Goal: Task Accomplishment & Management: Complete application form

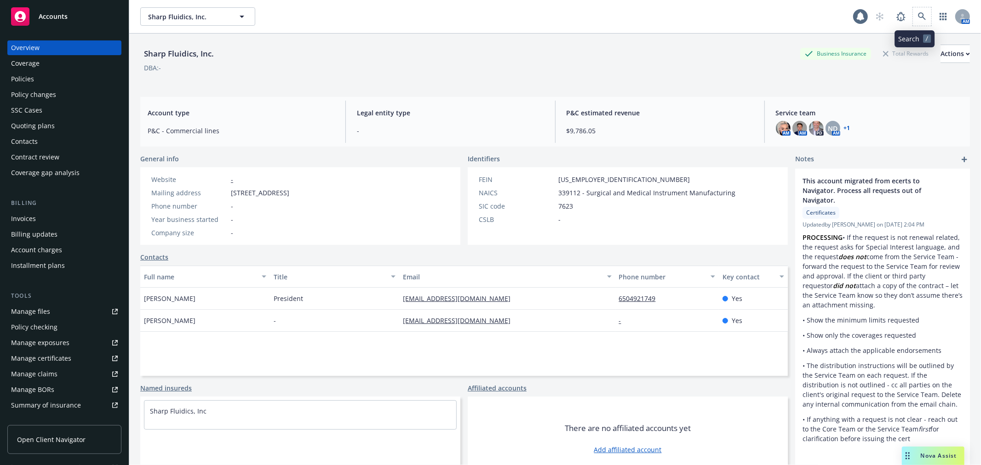
drag, startPoint x: 0, startPoint y: 0, endPoint x: 910, endPoint y: 7, distance: 909.7
click at [913, 7] on span at bounding box center [922, 16] width 18 height 18
click at [918, 16] on icon at bounding box center [922, 16] width 8 height 8
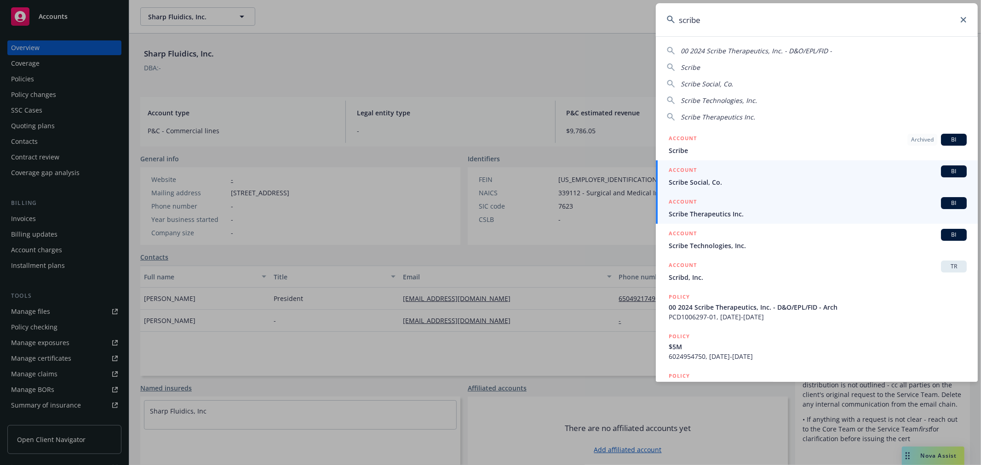
type input "scribe"
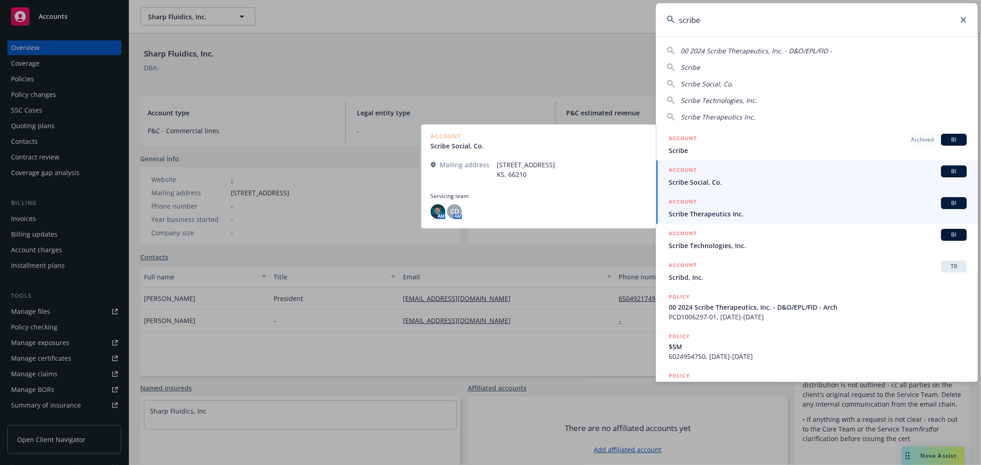
click at [793, 200] on div "ACCOUNT BI" at bounding box center [818, 203] width 298 height 12
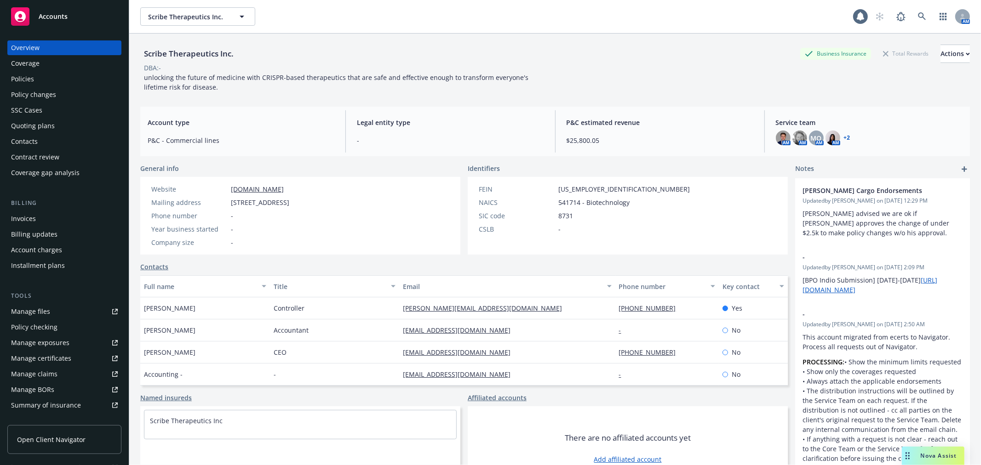
click at [58, 70] on div "Coverage" at bounding box center [64, 63] width 107 height 15
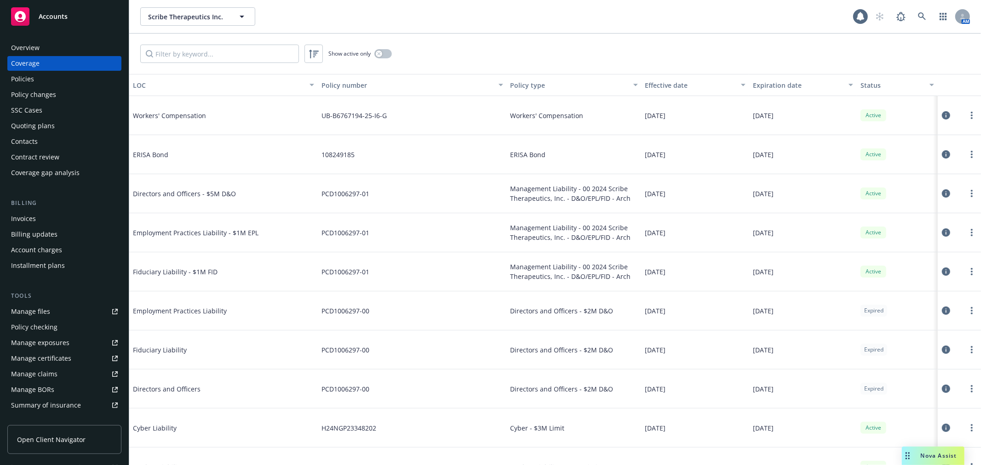
click at [63, 126] on div "Quoting plans" at bounding box center [64, 126] width 107 height 15
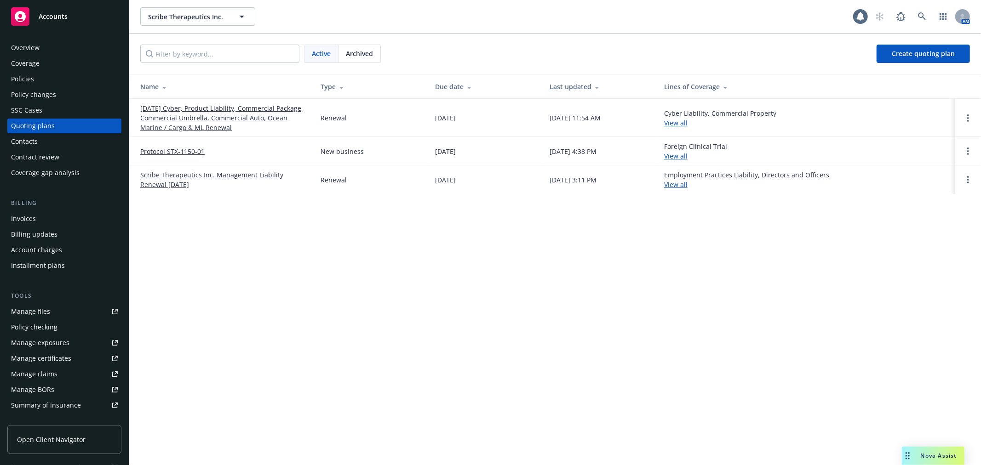
click at [204, 108] on link "12/01/25 Cyber, Product Liability, Commercial Package, Commercial Umbrella, Com…" at bounding box center [223, 117] width 166 height 29
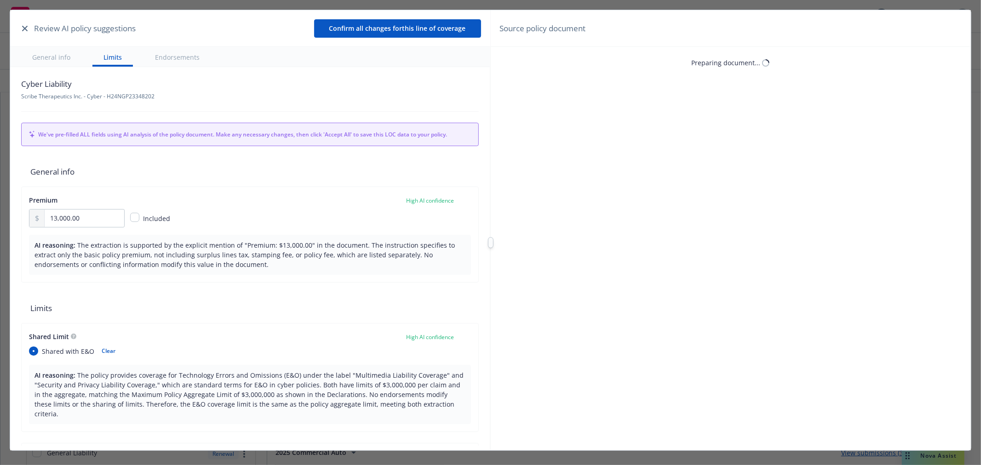
click at [25, 32] on button "button" at bounding box center [24, 28] width 11 height 11
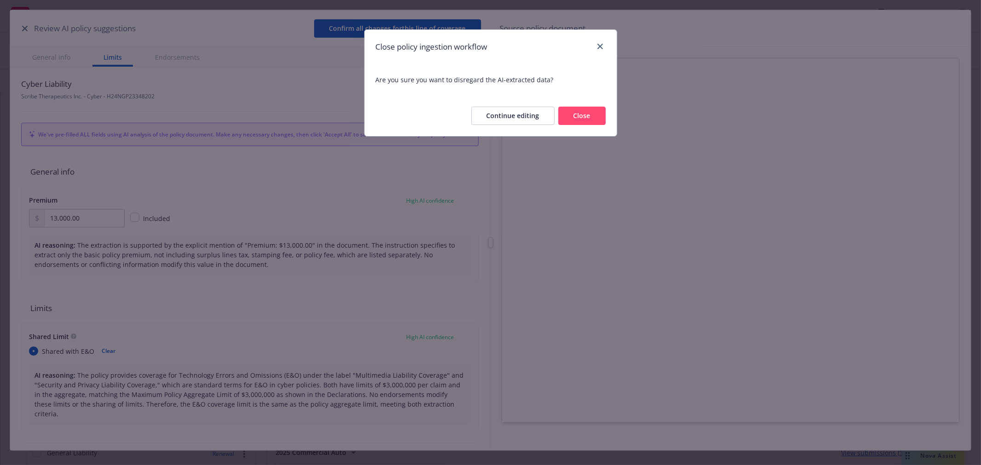
click at [585, 114] on button "Close" at bounding box center [581, 116] width 47 height 18
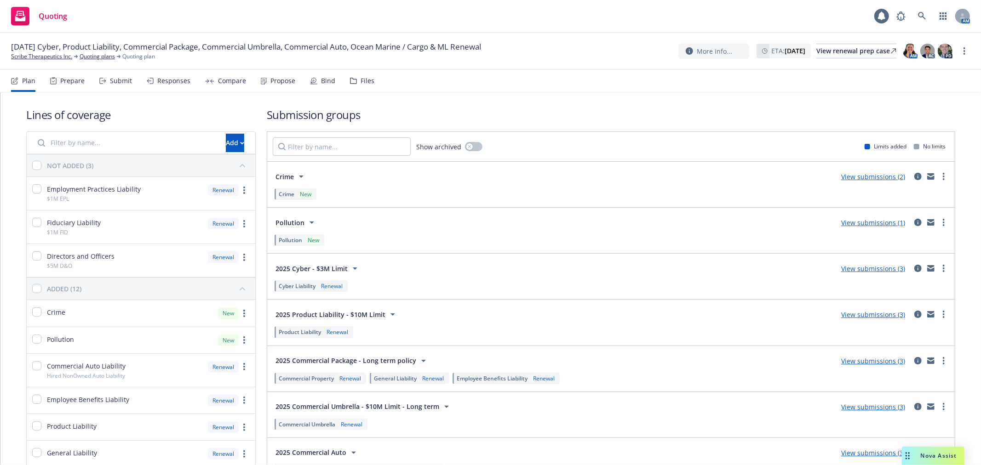
click at [335, 79] on div "Plan Prepare Submit Responses Compare Propose Bind Files" at bounding box center [192, 81] width 363 height 22
click at [383, 80] on nav "Plan Prepare Submit Responses Compare Propose Bind Files" at bounding box center [490, 81] width 959 height 22
click at [364, 83] on div "Files" at bounding box center [368, 80] width 14 height 7
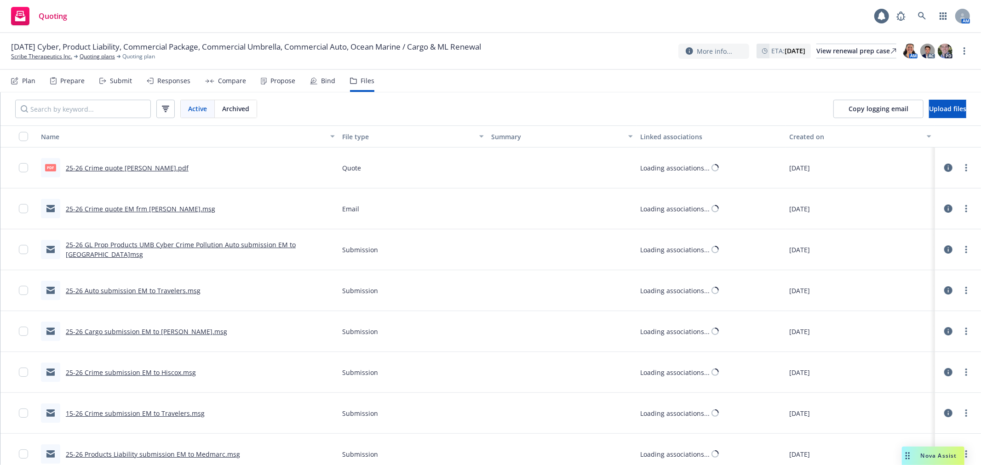
click at [304, 80] on div "Plan Prepare Submit Responses Compare Propose Bind Files" at bounding box center [192, 81] width 363 height 22
click at [321, 80] on div "Bind" at bounding box center [328, 80] width 14 height 7
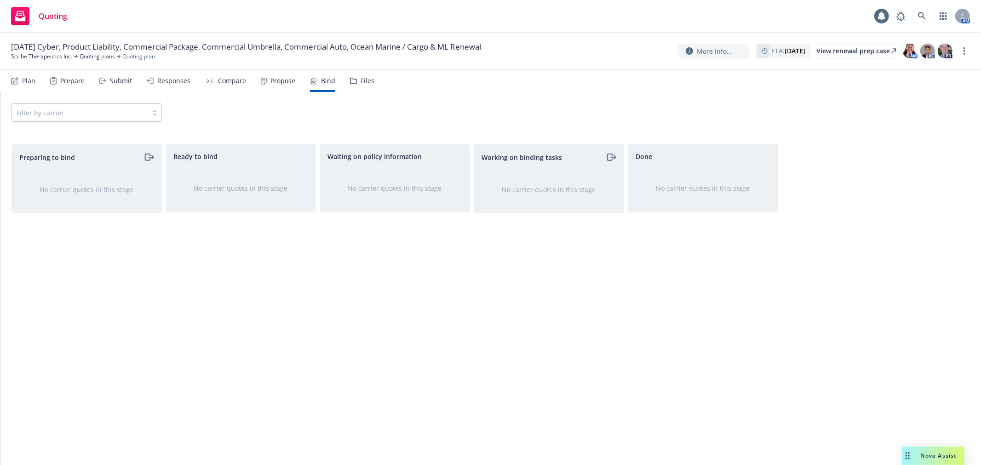
click at [346, 299] on div "Waiting on policy information No carrier quotes in this stage" at bounding box center [395, 295] width 150 height 302
click at [89, 56] on link "Quoting plans" at bounding box center [97, 56] width 35 height 8
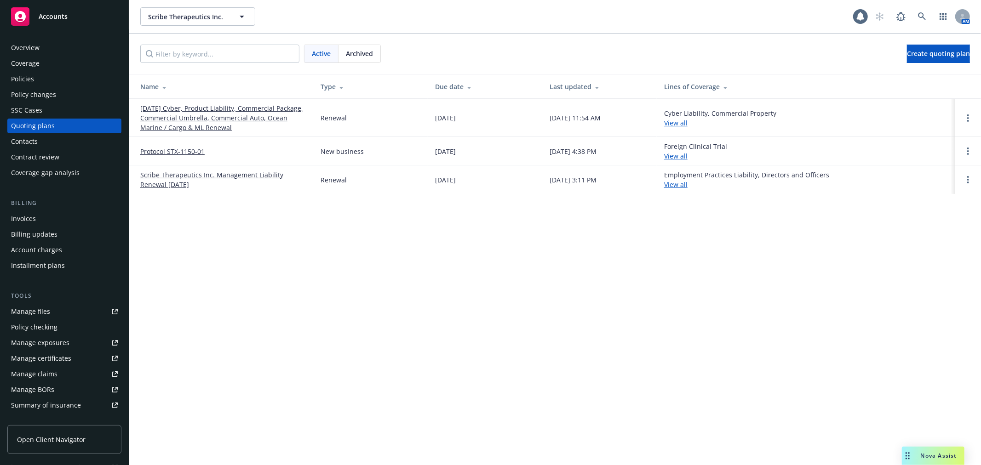
click at [244, 108] on link "[DATE] Cyber, Product Liability, Commercial Package, Commercial Umbrella, Comme…" at bounding box center [223, 117] width 166 height 29
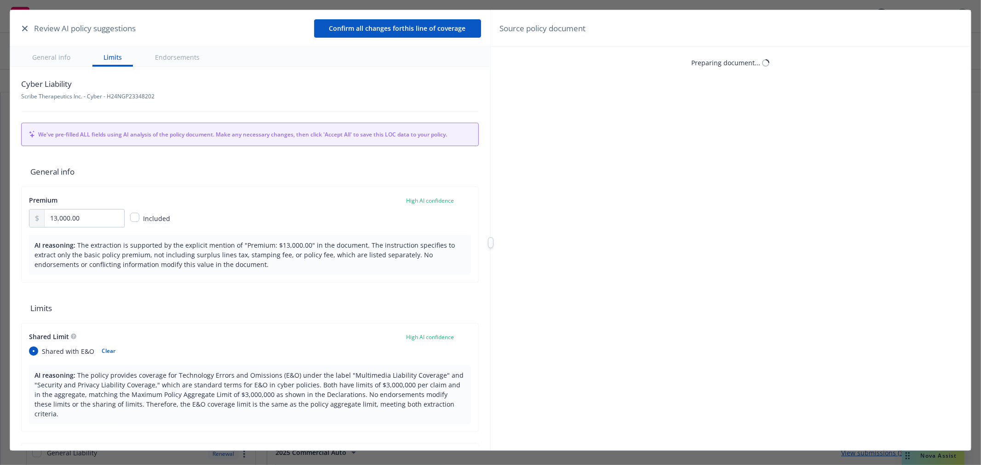
click at [22, 28] on icon "button" at bounding box center [25, 29] width 6 height 6
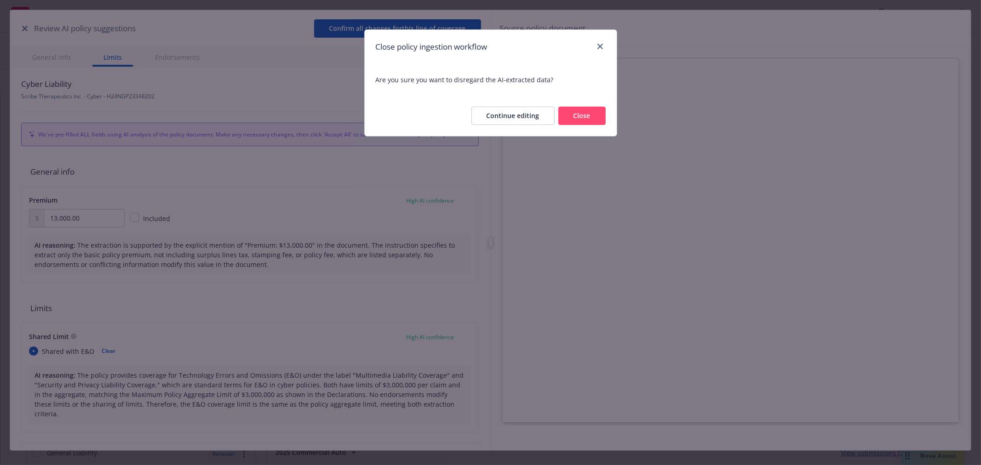
click at [585, 114] on button "Close" at bounding box center [581, 116] width 47 height 18
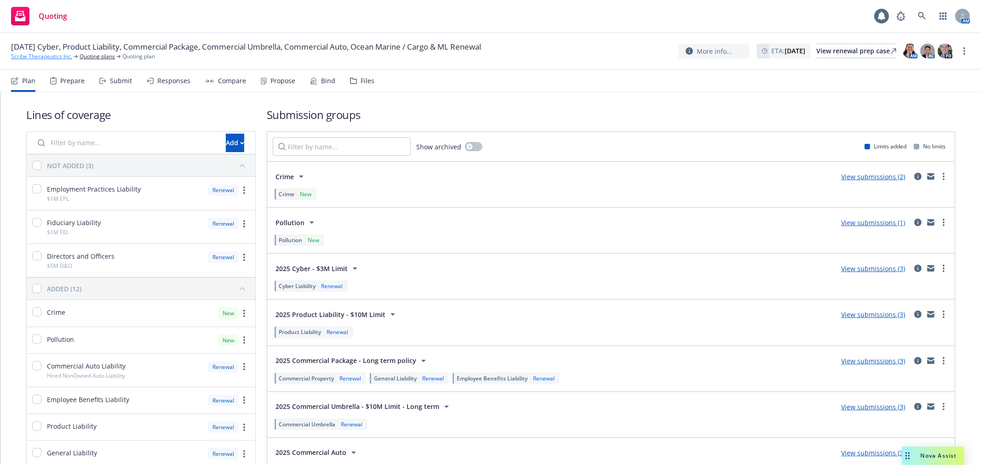
click at [40, 53] on link "Scribe Therapeutics Inc." at bounding box center [41, 56] width 61 height 8
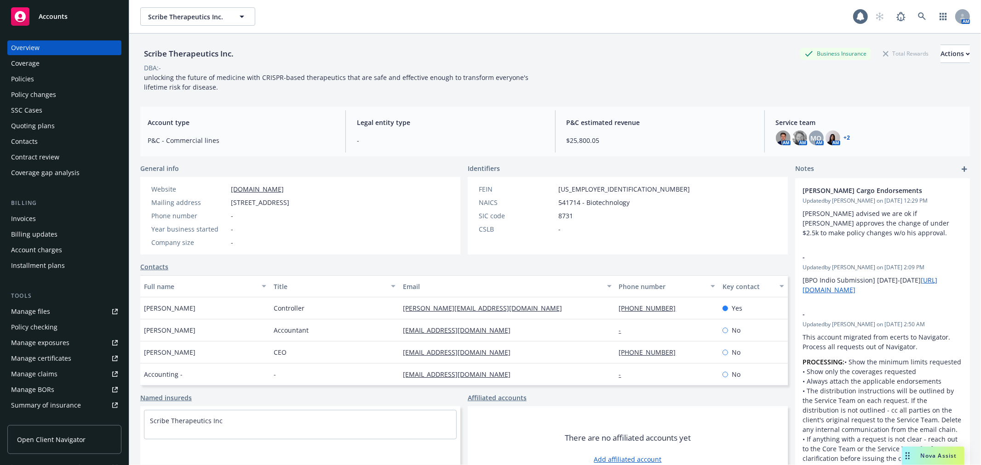
click at [44, 67] on div "Coverage" at bounding box center [64, 63] width 107 height 15
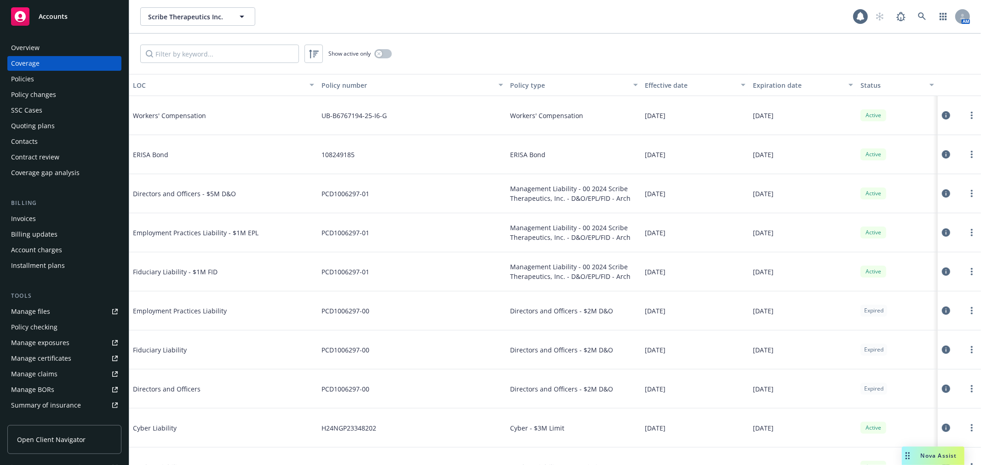
click at [86, 75] on div "Policies" at bounding box center [64, 79] width 107 height 15
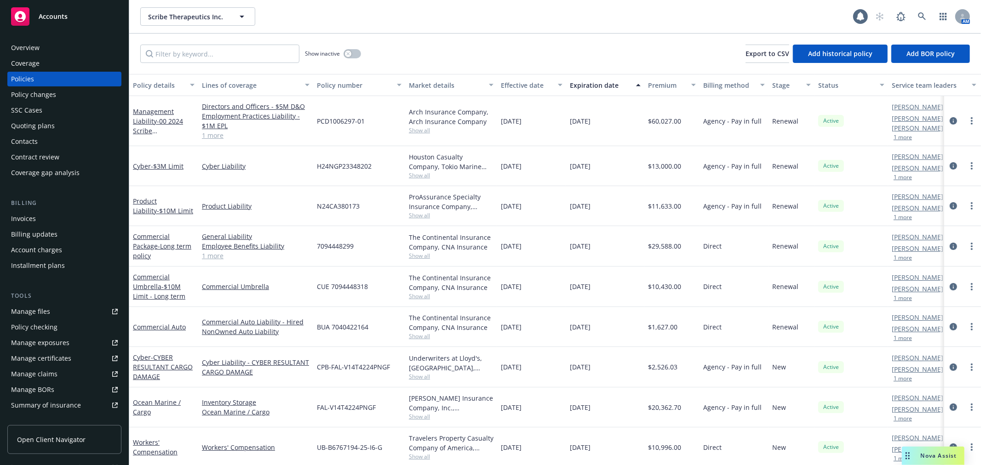
scroll to position [51, 0]
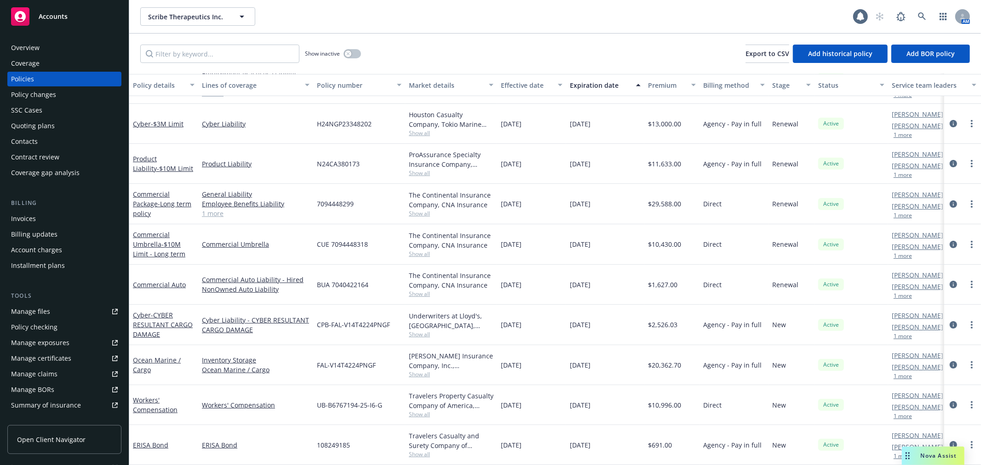
click at [35, 99] on div "Policy changes" at bounding box center [33, 94] width 45 height 15
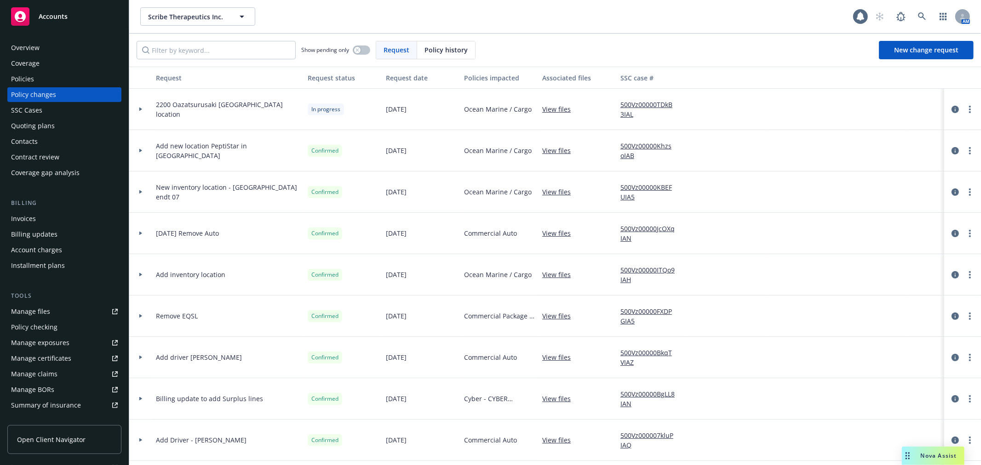
click at [139, 108] on icon at bounding box center [141, 109] width 4 height 3
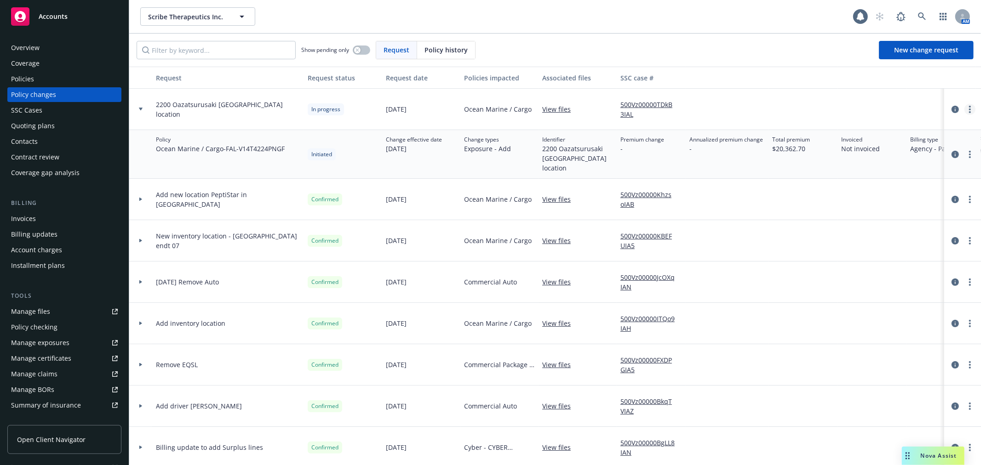
click at [964, 112] on link "more" at bounding box center [969, 109] width 11 height 11
click at [904, 179] on link "Resume workflow" at bounding box center [888, 183] width 158 height 18
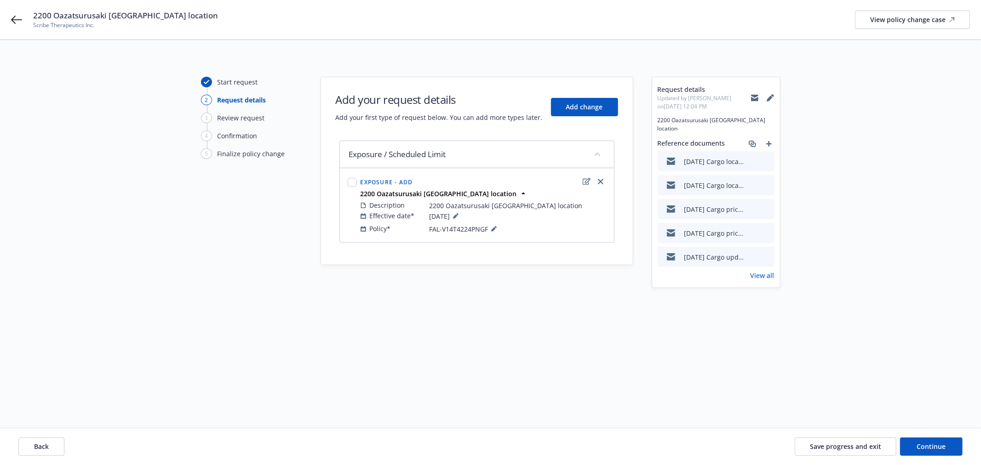
click at [761, 271] on link "View all" at bounding box center [763, 276] width 24 height 10
click at [774, 138] on link "add" at bounding box center [768, 143] width 11 height 11
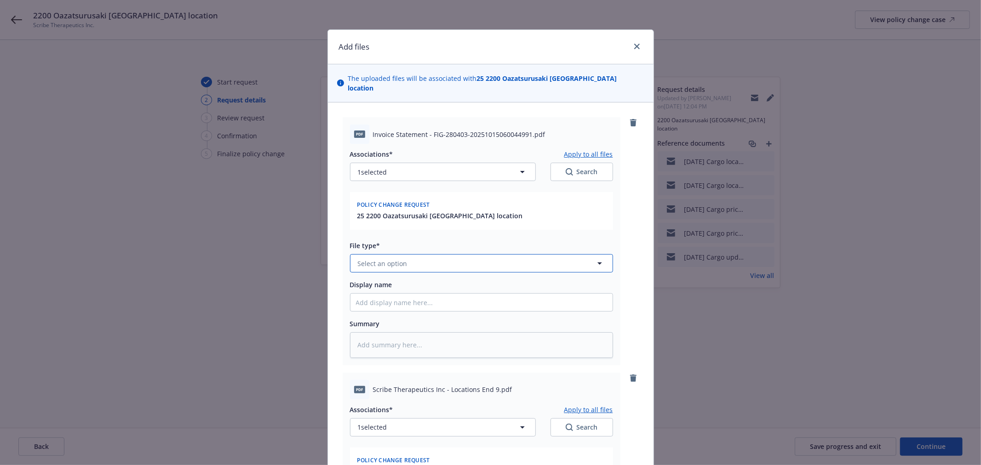
click at [433, 254] on button "Select an option" at bounding box center [481, 263] width 263 height 18
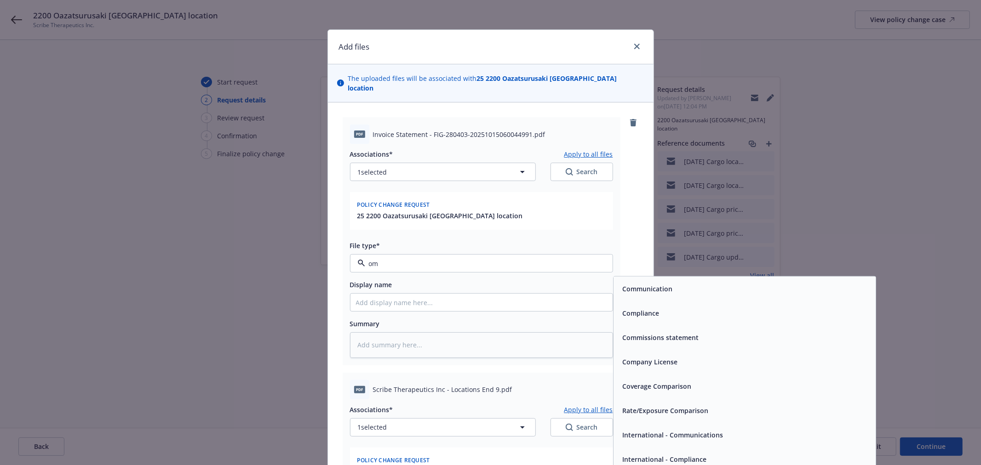
type input "o"
type input "invo"
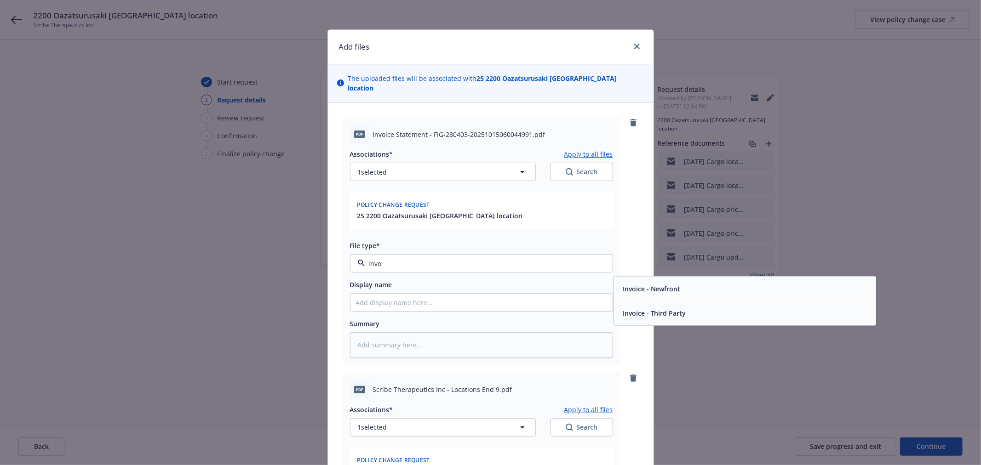
click at [641, 309] on span "Invoice - Third Party" at bounding box center [654, 314] width 63 height 10
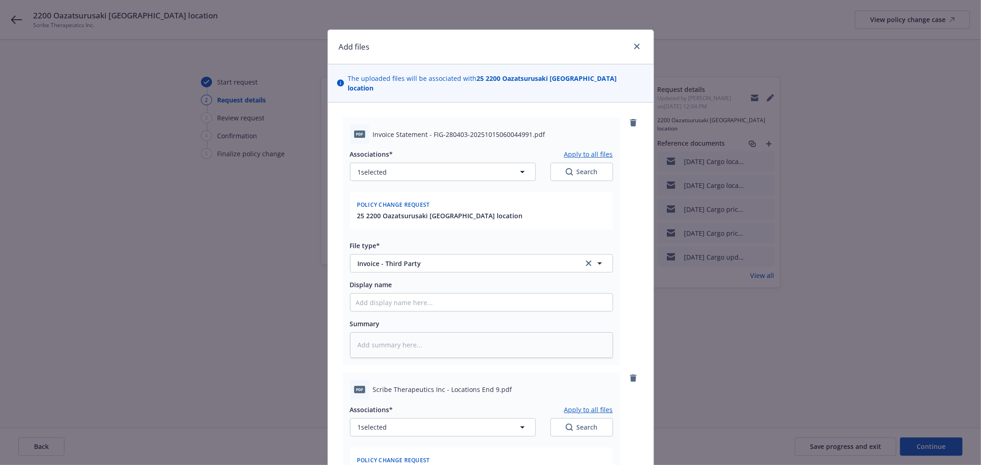
click at [474, 319] on div "Summary" at bounding box center [481, 324] width 263 height 10
click at [463, 280] on div "Display name" at bounding box center [481, 285] width 263 height 10
click at [461, 304] on div "Associations* Apply to all files 1 selected Search Policy change request 25 220…" at bounding box center [481, 251] width 263 height 214
click at [470, 294] on input "Display name" at bounding box center [481, 302] width 262 height 17
type textarea "x"
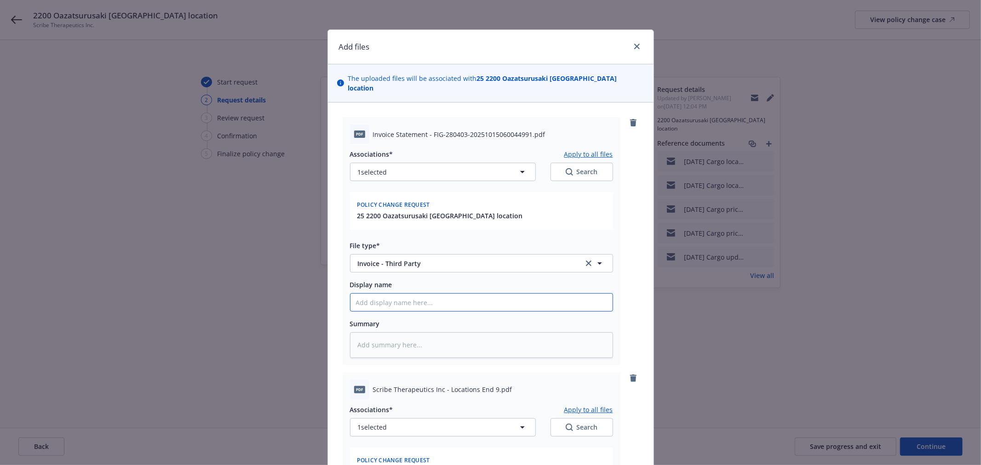
type input "2"
type textarea "x"
type input "25"
type textarea "x"
type input "2"
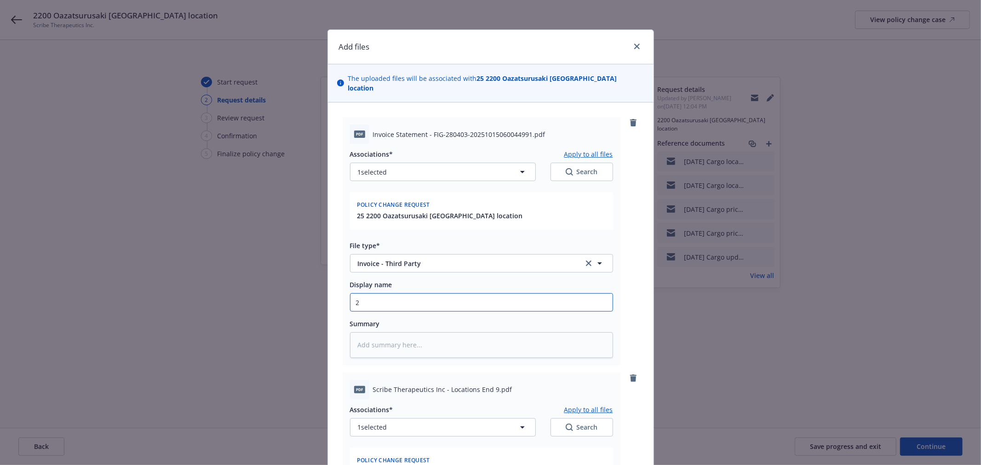
type textarea "x"
type input "2"
type textarea "x"
type input "25"
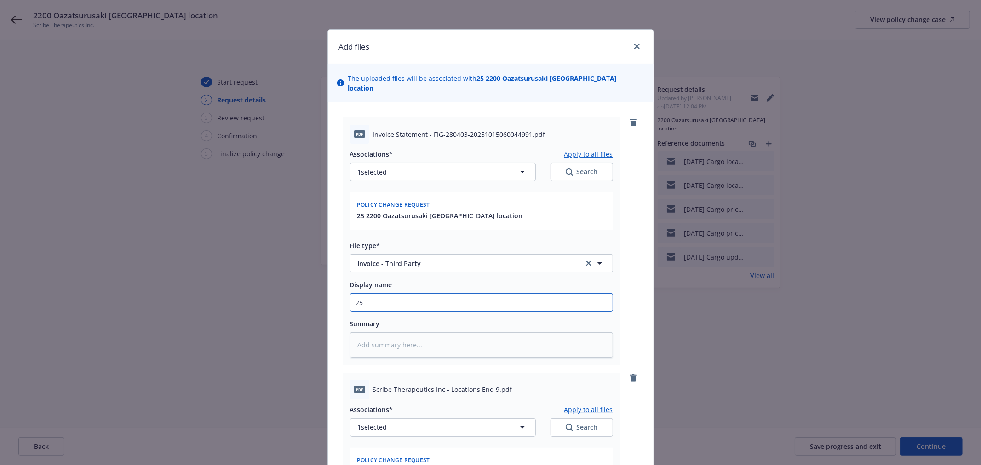
type textarea "x"
type input "25"
type textarea "x"
type input "25 -"
type textarea "x"
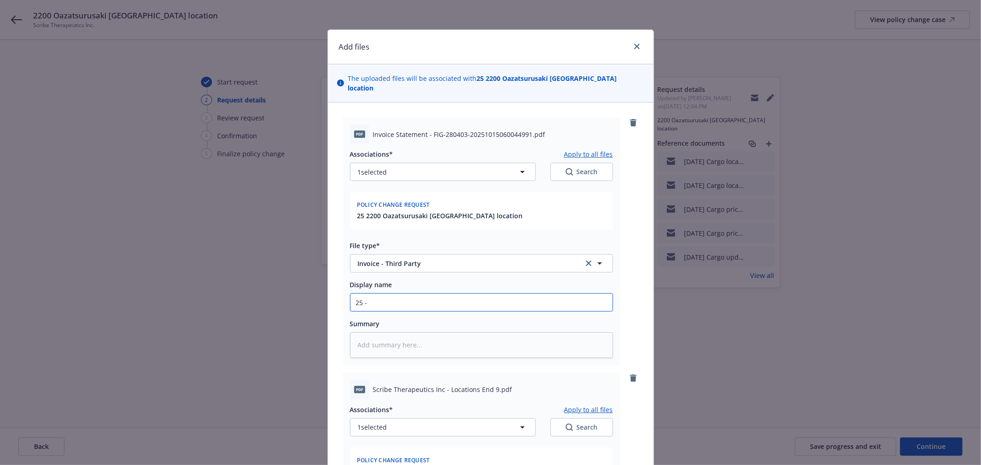
type input "25 -"
type textarea "x"
type input "25 -"
type textarea "x"
type input "25"
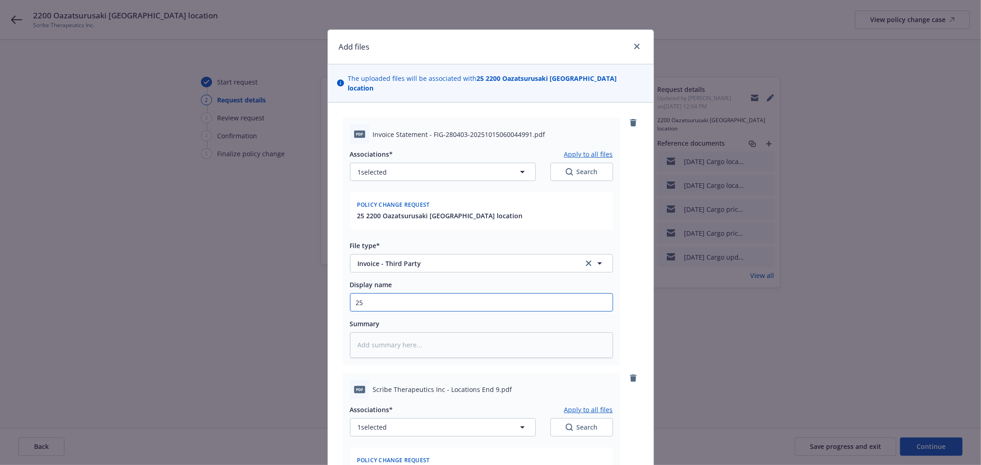
type textarea "x"
type input "25 -"
type textarea "x"
type input "25 -"
type textarea "x"
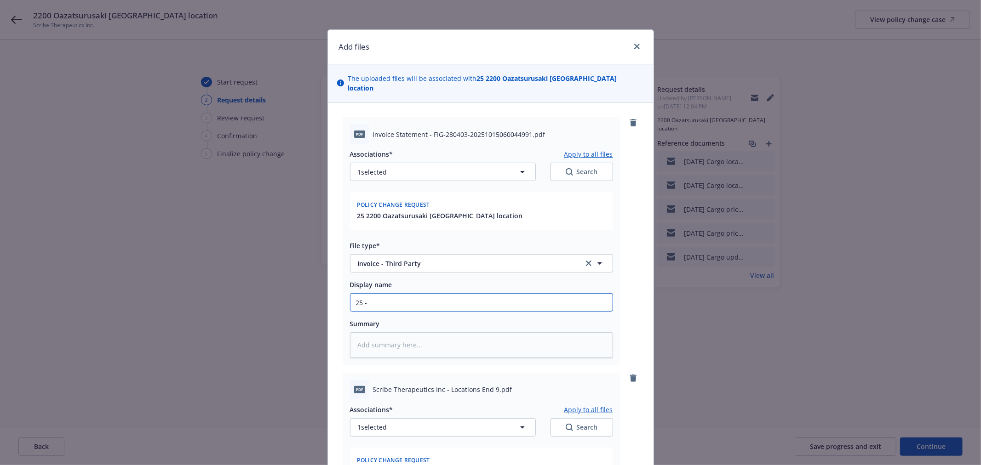
type input "25 - C"
type textarea "x"
type input "25 - Ca"
type textarea "x"
type input "25 - Car"
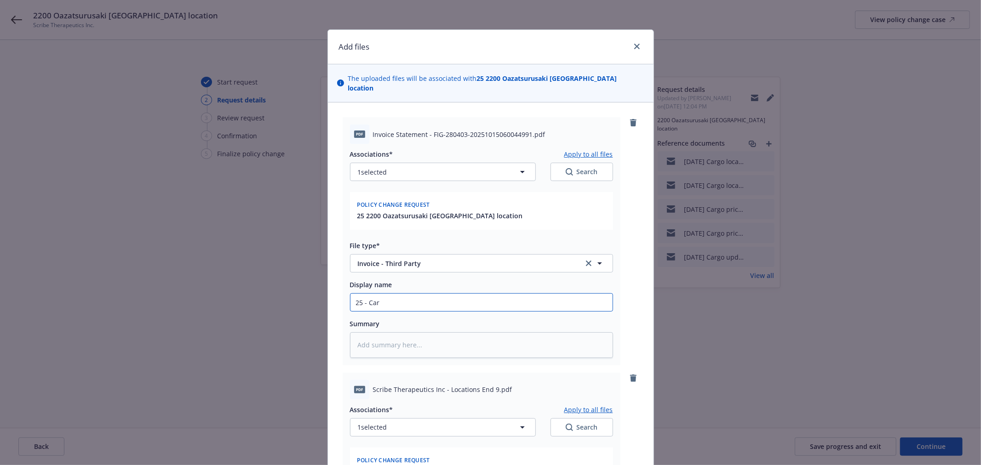
type textarea "x"
type input "25 - Carf"
type textarea "x"
type input "25 - Carfo"
type textarea "x"
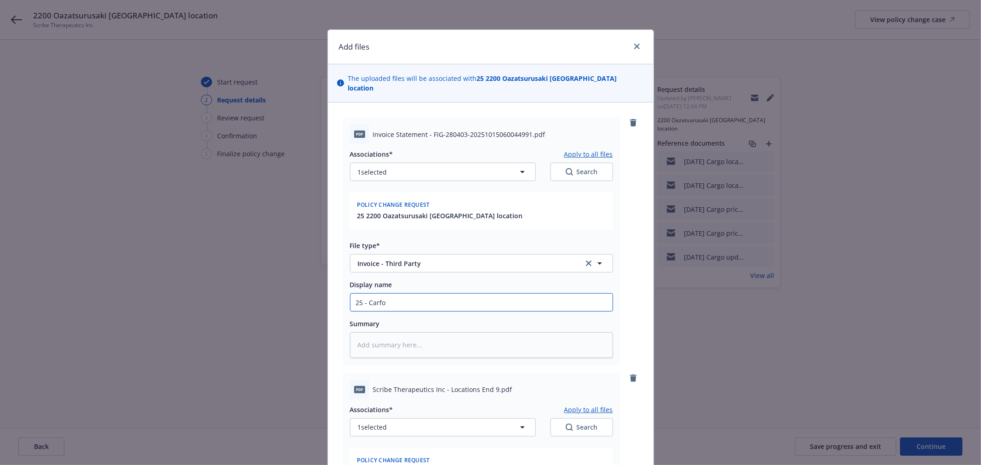
type input "25 - Carfo"
type textarea "x"
type input "25 - Carfo En"
type textarea "x"
type input "25 - Carfo E"
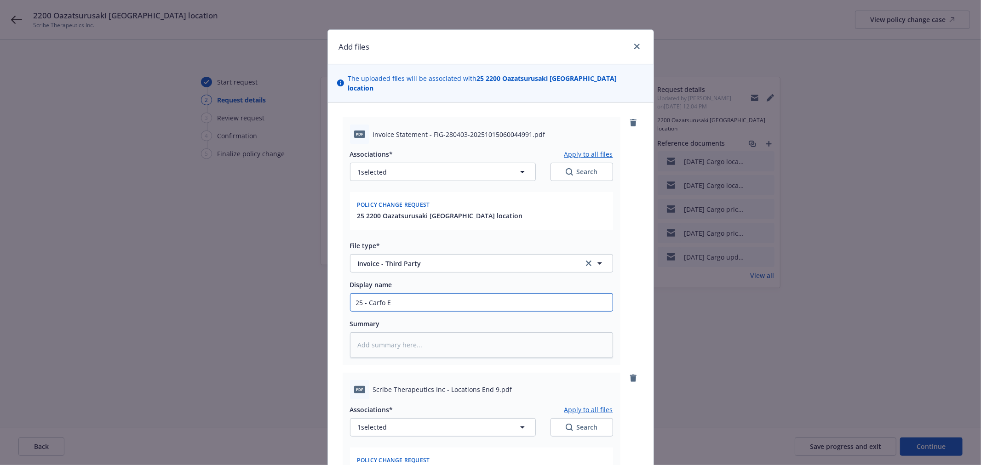
type textarea "x"
type input "25 - Carfo"
type textarea "x"
type input "25 - Carfo"
type textarea "x"
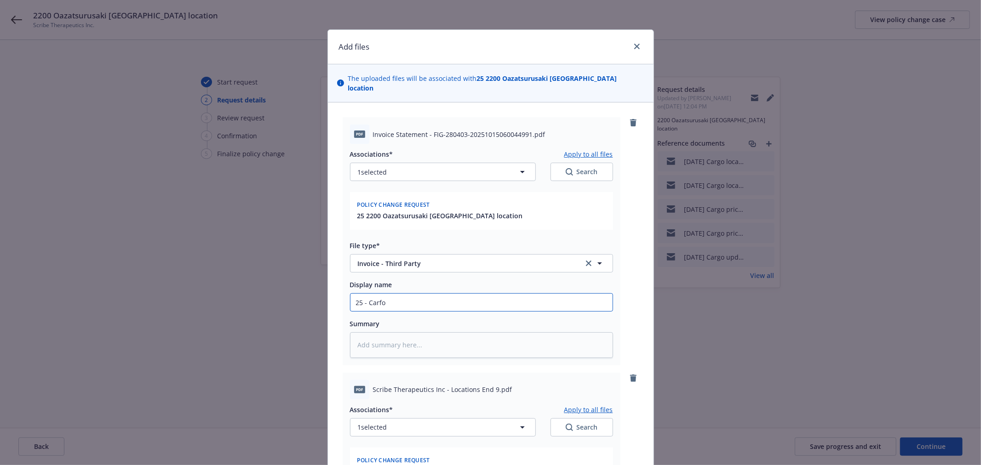
type input "25 - Carf"
type textarea "x"
type input "25 - Car"
type textarea "x"
type input "25 - Carg"
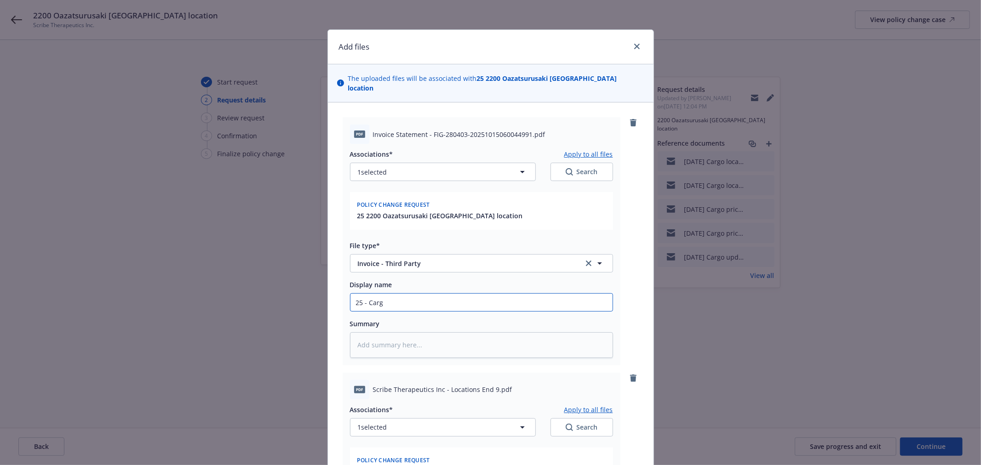
type textarea "x"
type input "25 - Cargo"
type textarea "x"
type input "25 - Cargo"
type textarea "x"
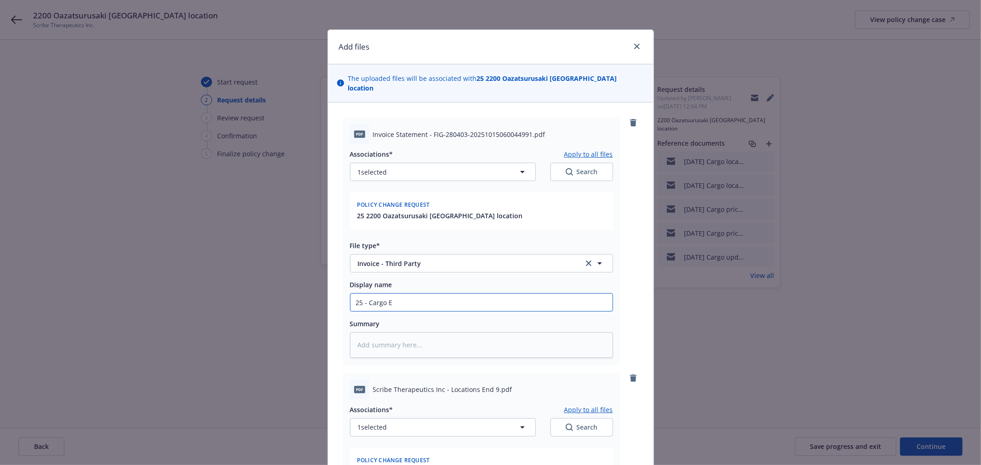
type input "25 - Cargo En"
type textarea "x"
type input "25 - Cargo End"
type textarea "x"
type input "25 - Cargo Endt"
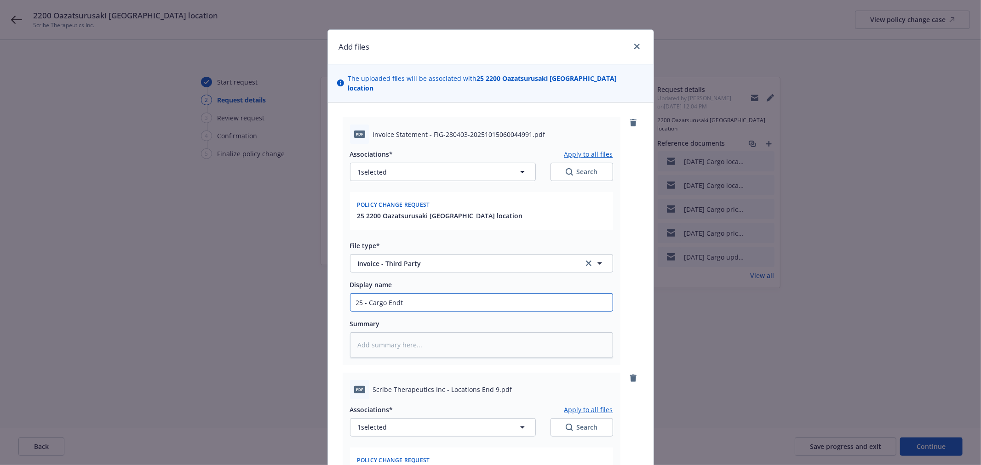
type textarea "x"
type input "25 - Cargo Endt"
type textarea "x"
type input "25 - Cargo Endt"
type textarea "x"
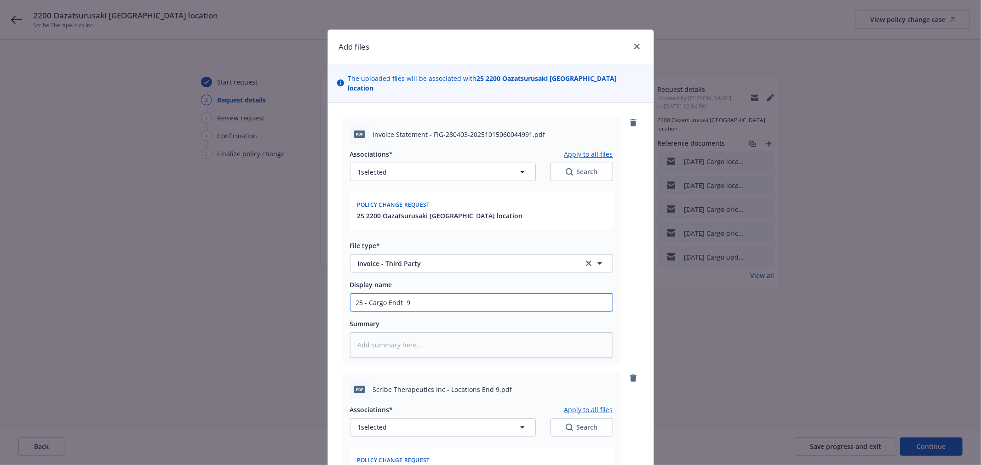
type input "25 - Cargo Endt 9"
type textarea "x"
type input "25 - Cargo Endt 9 i"
type textarea "x"
type input "25 - Cargo Endt 9 ino"
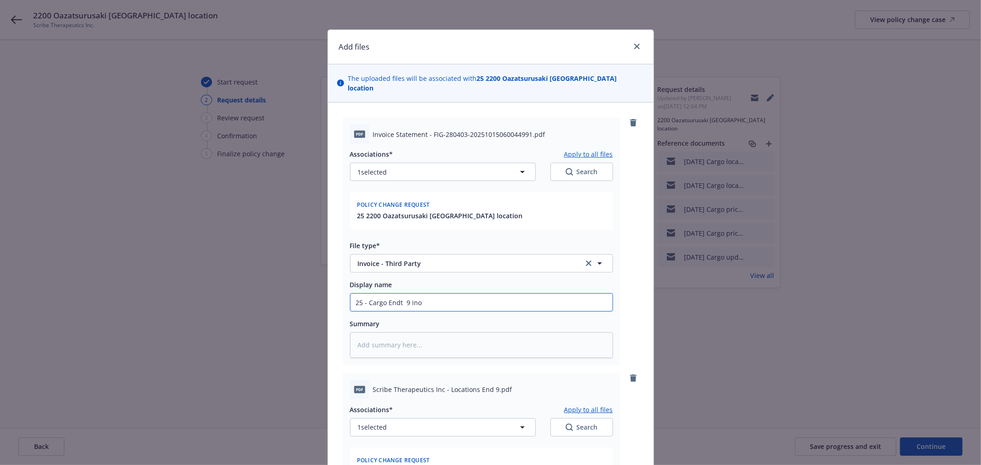
type textarea "x"
type input "25 - Cargo Endt 9 inoi"
type textarea "x"
type input "25 - Cargo Endt 9 ino"
type textarea "x"
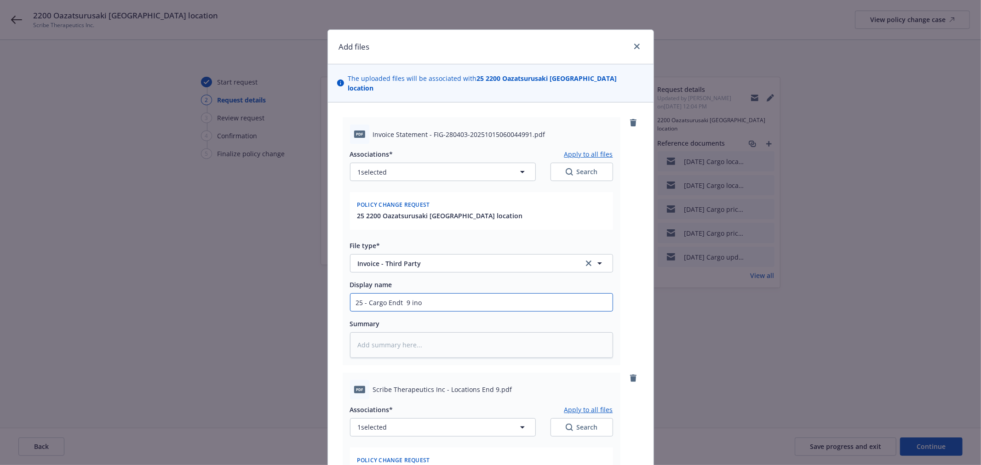
type input "25 - Cargo Endt 9 inov"
type textarea "x"
type input "25 - Cargo Endt 9 inovi"
type textarea "x"
type input "25 - Cargo Endt 9 inov"
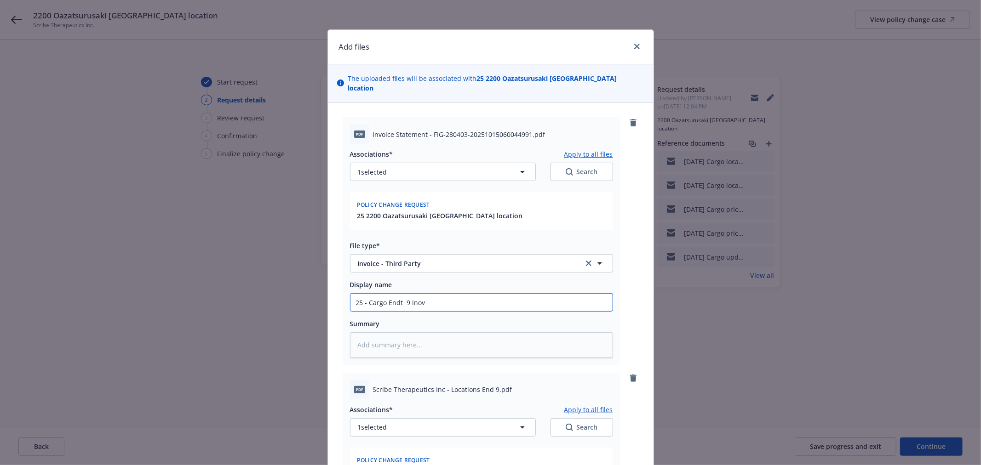
type textarea "x"
type input "25 - Cargo Endt 9 ino"
type textarea "x"
type input "25 - Cargo Endt 9 in"
type textarea "x"
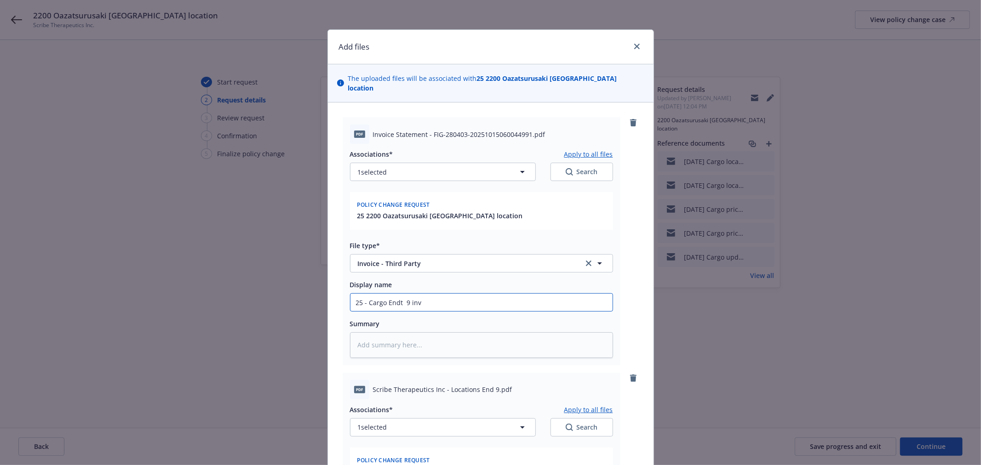
type input "25 - Cargo Endt 9 invo"
type textarea "x"
type input "25 - Cargo Endt 9 invoi"
type textarea "x"
type input "25 - Cargo Endt 9 invoic"
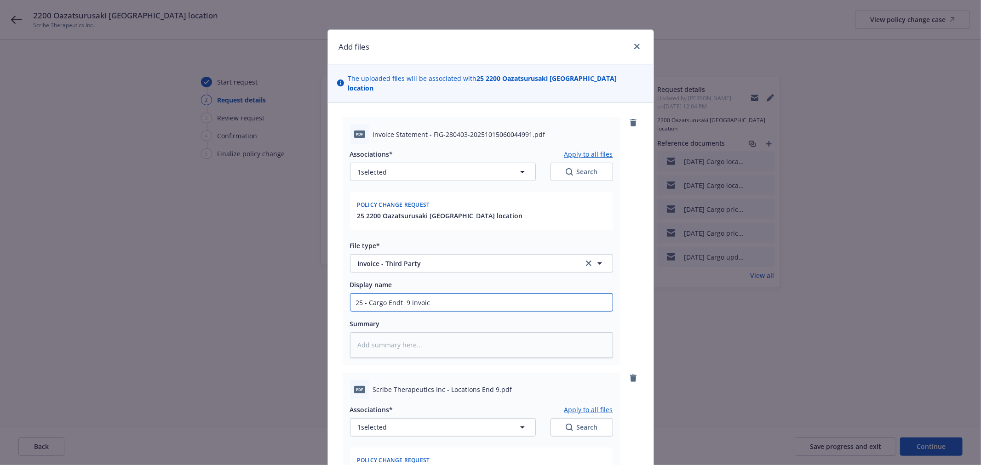
type textarea "x"
click at [470, 294] on input "25 - Cargo Endt 9 invoice" at bounding box center [481, 302] width 262 height 17
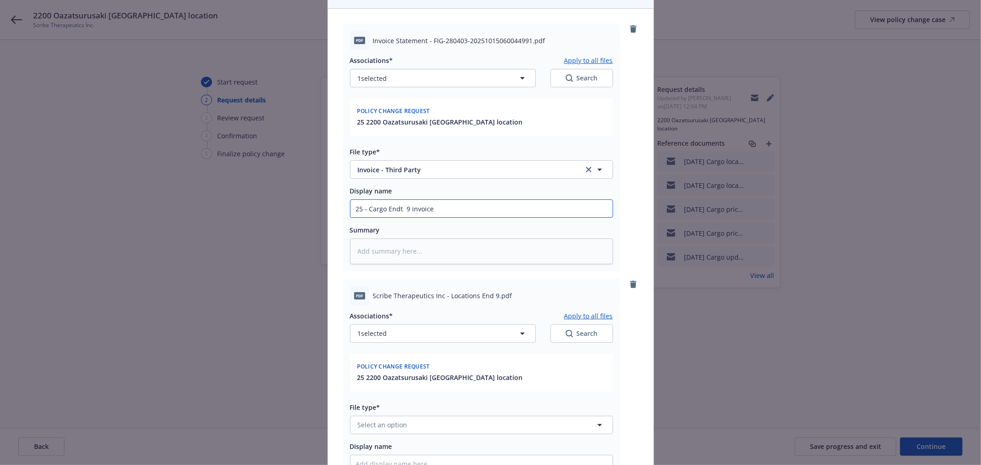
scroll to position [102, 0]
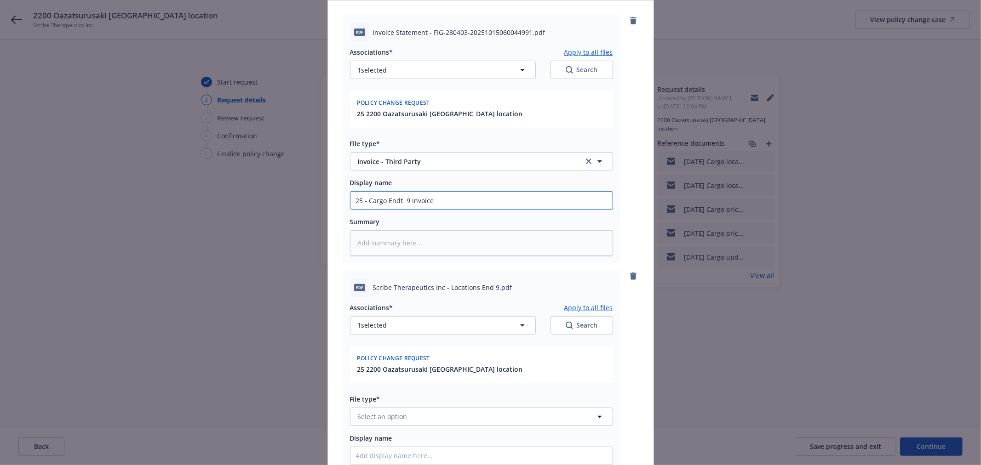
type input "25 - Cargo Endt 9 invoice"
click at [465, 321] on button "1 selected" at bounding box center [443, 325] width 186 height 18
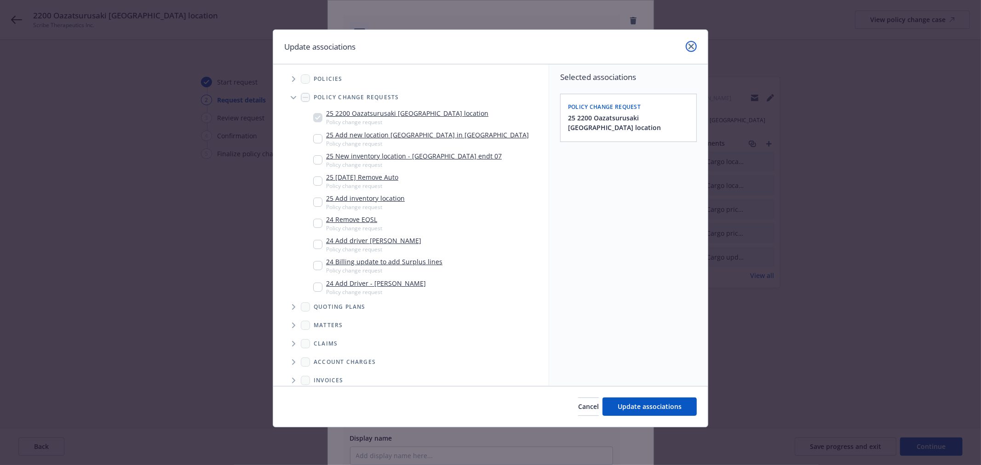
click at [688, 47] on icon "close" at bounding box center [691, 47] width 6 height 6
type textarea "x"
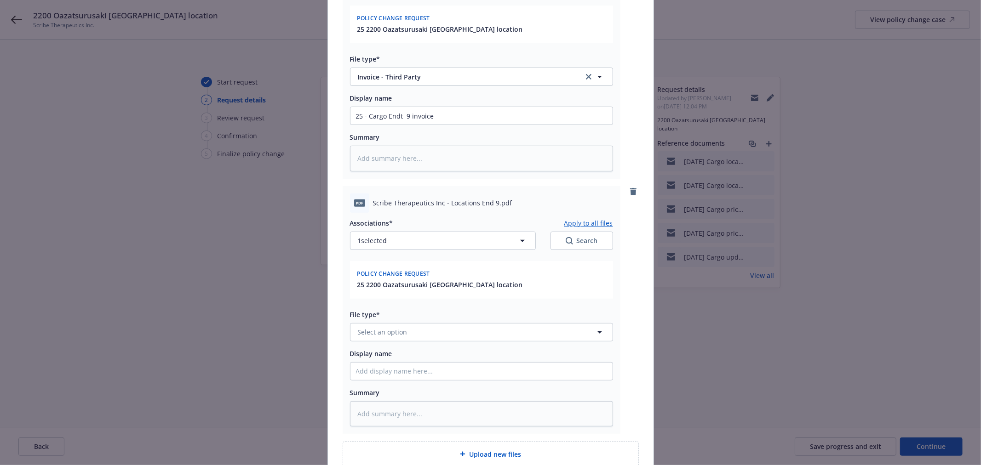
scroll to position [204, 0]
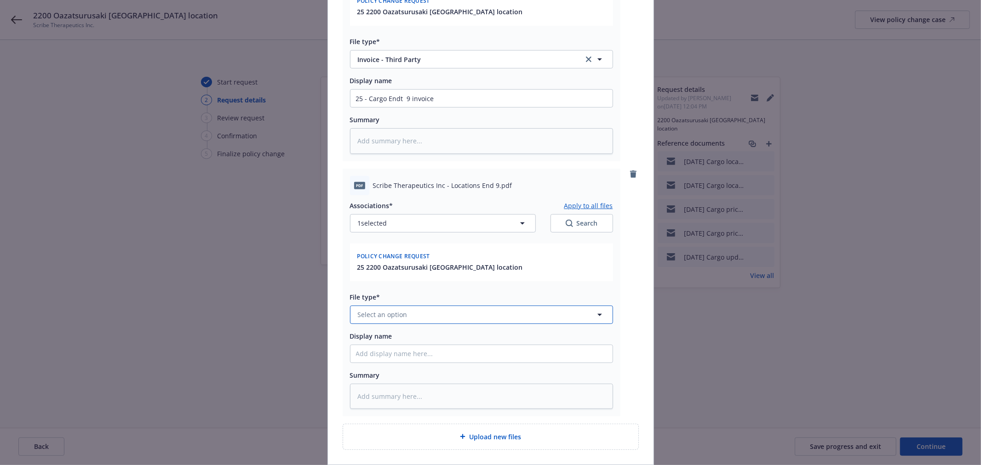
click at [480, 306] on button "Select an option" at bounding box center [481, 315] width 263 height 18
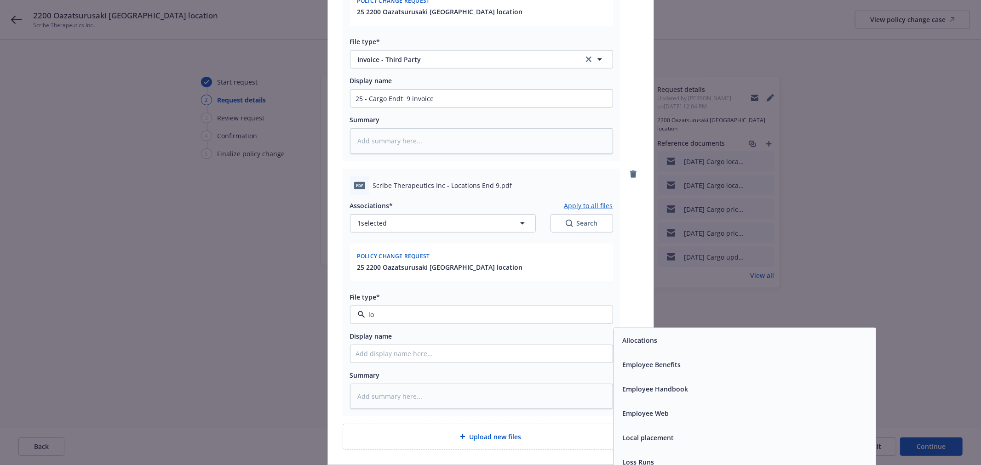
type input "l"
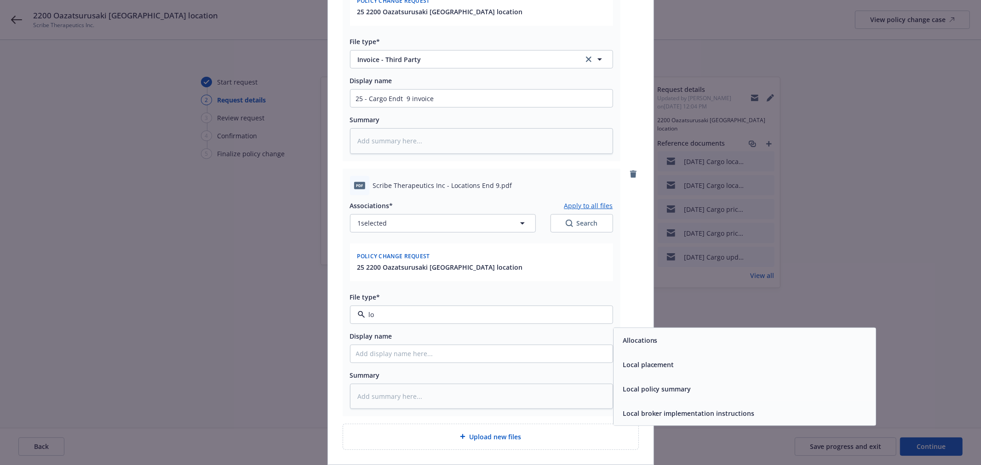
type input "l"
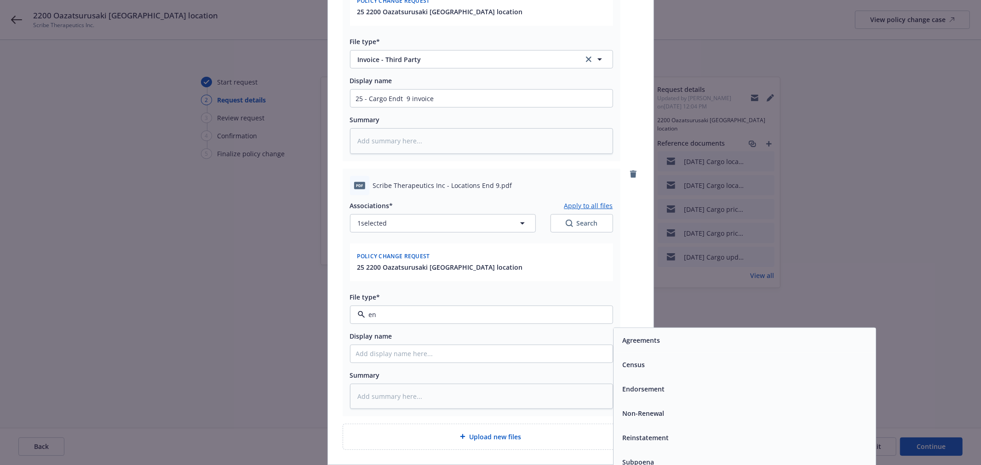
type input "end"
drag, startPoint x: 713, startPoint y: 383, endPoint x: 636, endPoint y: 332, distance: 93.2
click at [636, 332] on div "Endorsement Dividend statement Endorsement delivery Vendor form Board Meeting A…" at bounding box center [745, 401] width 262 height 146
click at [680, 333] on div "Endorsement" at bounding box center [744, 339] width 251 height 13
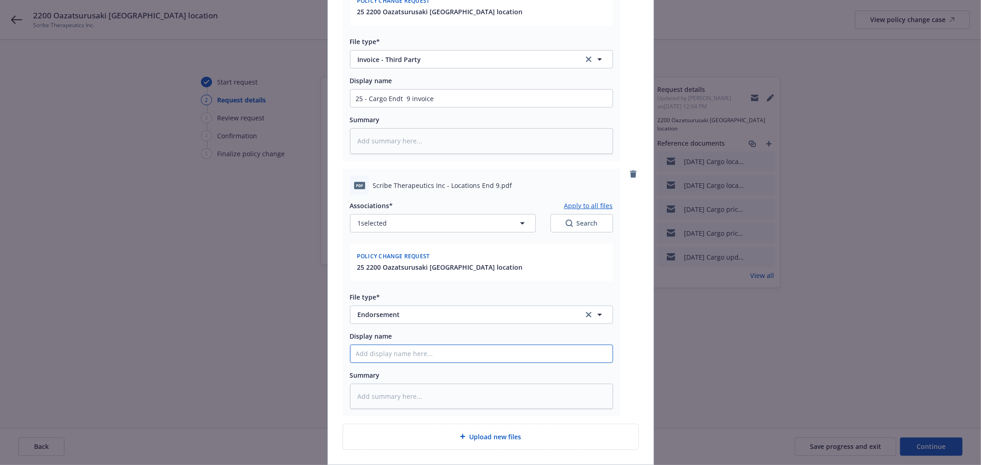
click at [508, 345] on input "Display name" at bounding box center [481, 353] width 262 height 17
type textarea "x"
type input "2"
type textarea "x"
type input "25"
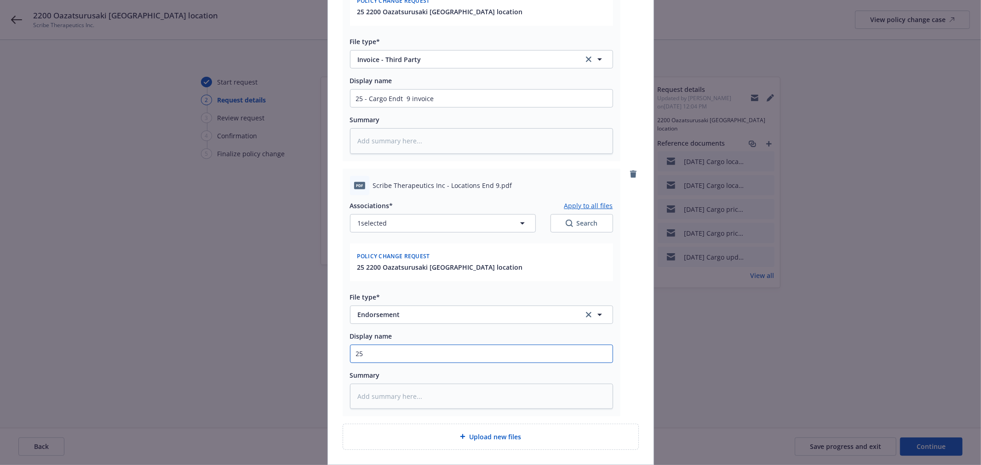
type textarea "x"
type input "25-"
type textarea "x"
type input "25-2"
type textarea "x"
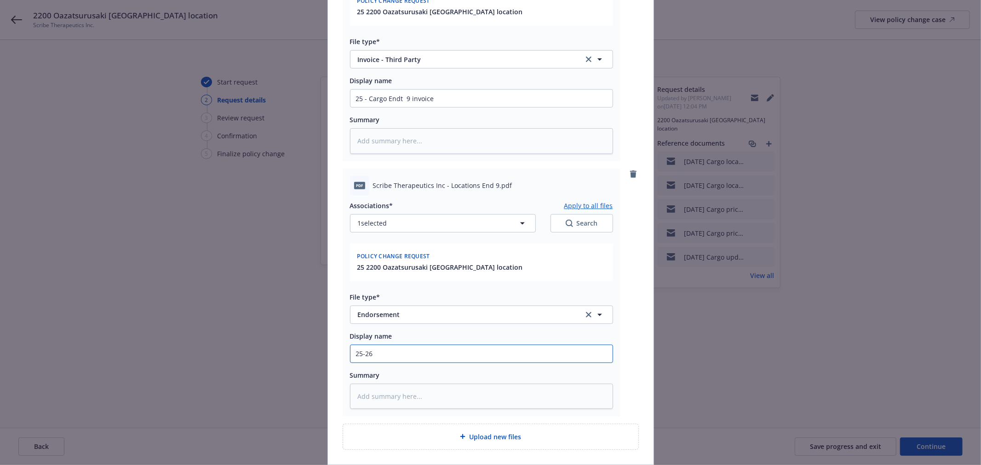
type input "25-26"
type textarea "x"
type input "25-26 E"
type textarea "x"
type input "25-26"
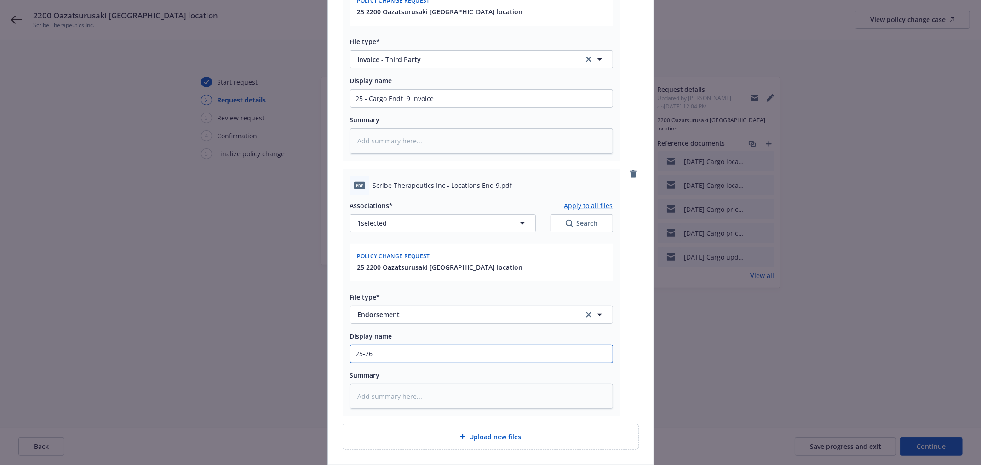
type textarea "x"
type input "25-26 C"
type textarea "x"
type input "25-26 Ca"
type textarea "x"
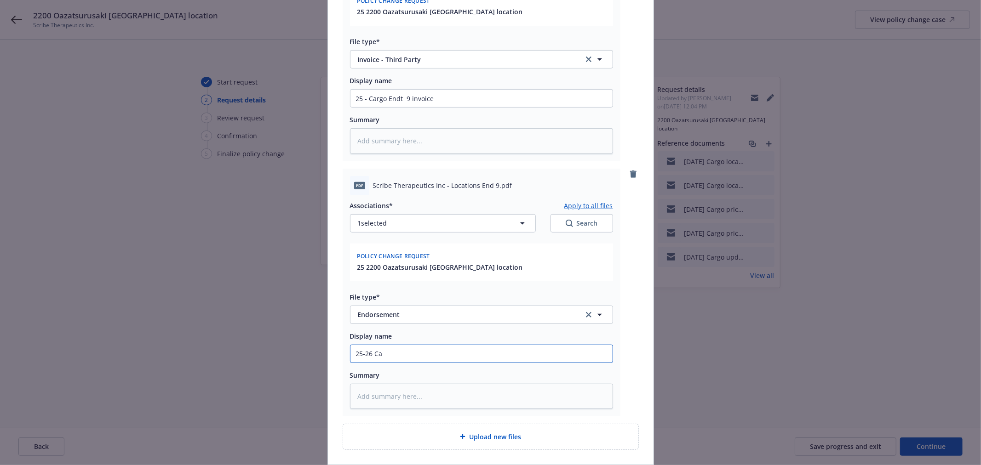
type input "25-26 Car"
type textarea "x"
type input "25-26 Cargo"
type textarea "x"
type input "25-26 Cargo"
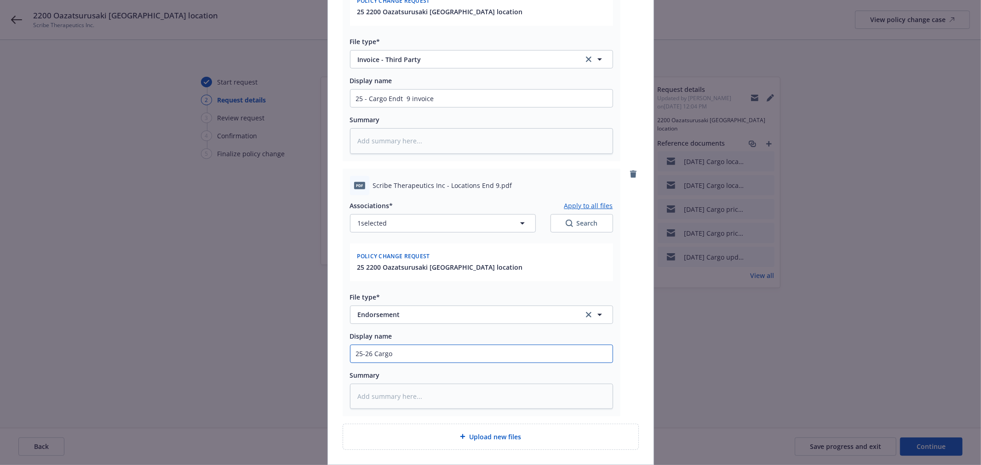
type textarea "x"
type input "25-26 Cargo En"
type textarea "x"
type input "25-26 Cargo End"
type textarea "x"
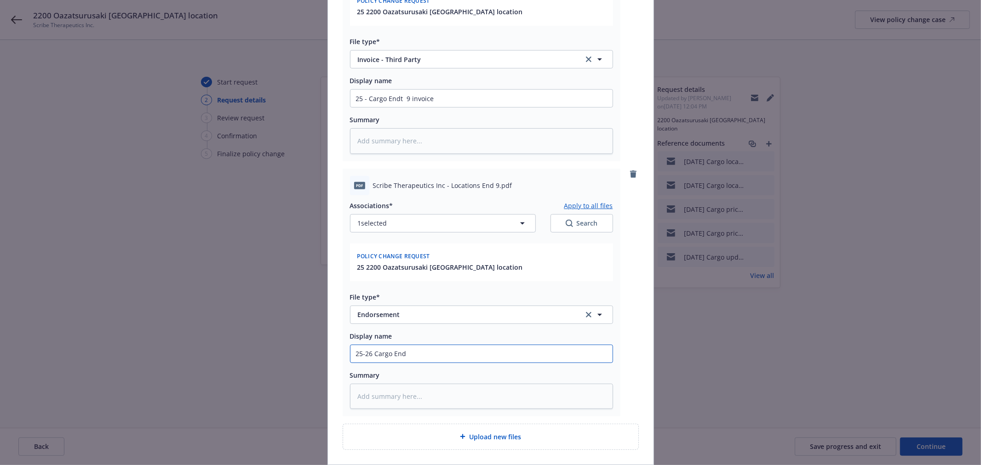
type input "25-26 Cargo Endt"
type textarea "x"
type input "25-26 Cargo Endt"
type textarea "x"
type input "25-26 Cargo Endt 9"
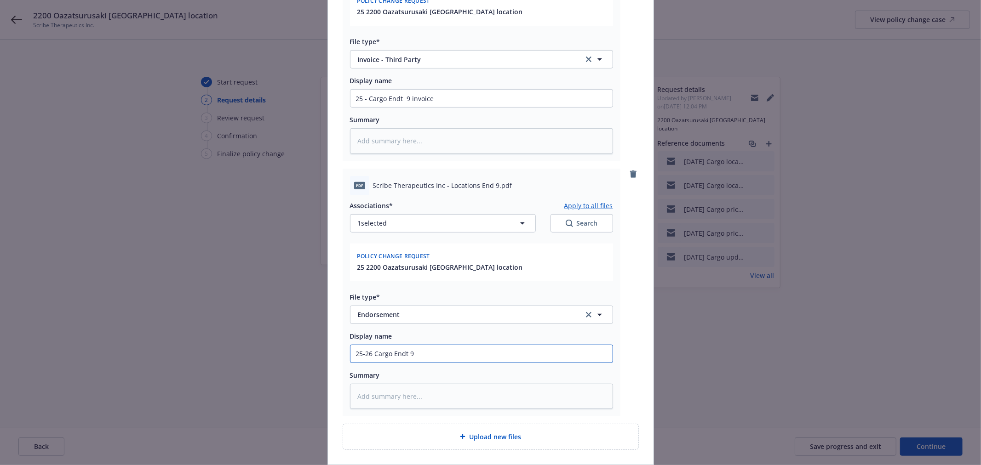
type textarea "x"
type input "25-26 Cargo Endt 9 Ad"
type textarea "x"
type input "25-26 Cargo Endt 9 Add"
type textarea "x"
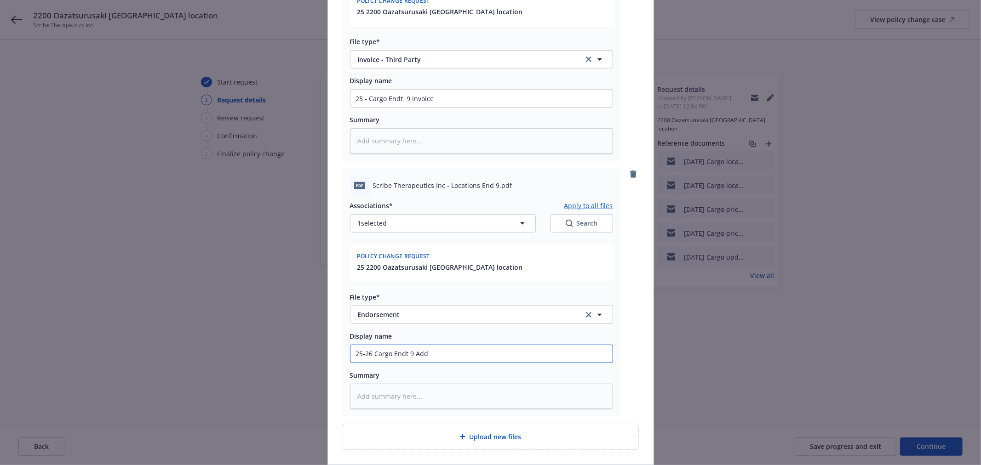
type input "25-26 Cargo Endt 9 Add"
type textarea "x"
type input "25-26 Cargo Endt 9 Add J"
type textarea "x"
type input "25-26 Cargo Endt 9 Add Jao"
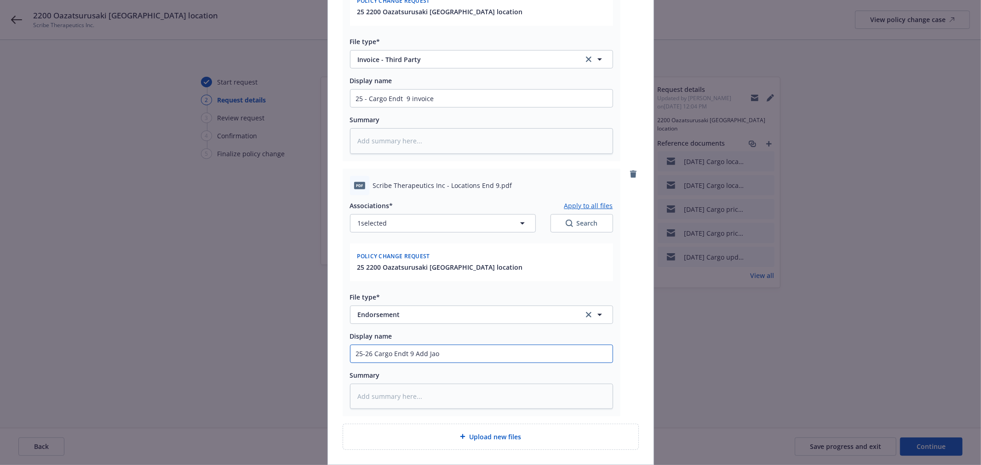
type textarea "x"
type input "25-26 Cargo Endt 9 Add Jaoan"
type textarea "x"
type input "25-26 Cargo Endt 9 Add Jaoa"
type textarea "x"
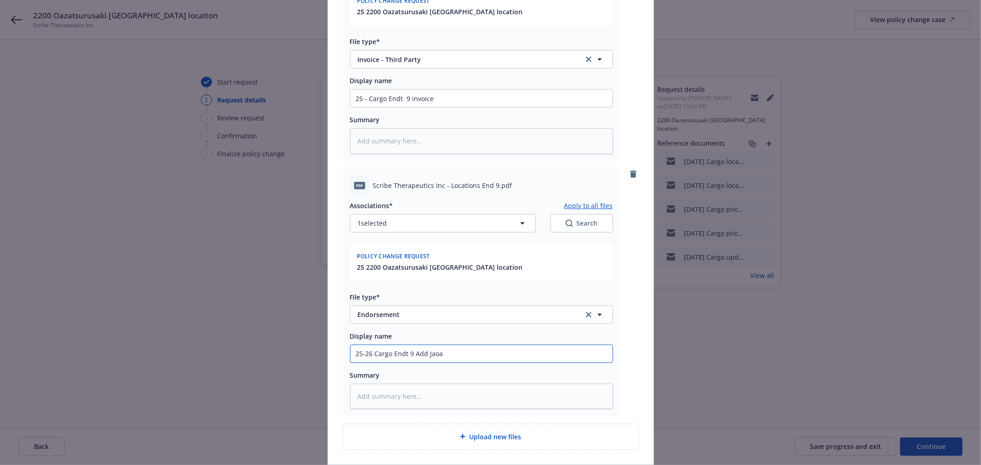
type input "25-26 Cargo Endt 9 Add Jao"
type textarea "x"
type input "25-26 Cargo Endt 9 Add Ja"
type textarea "x"
type input "25-26 Cargo Endt 9 Add Jao"
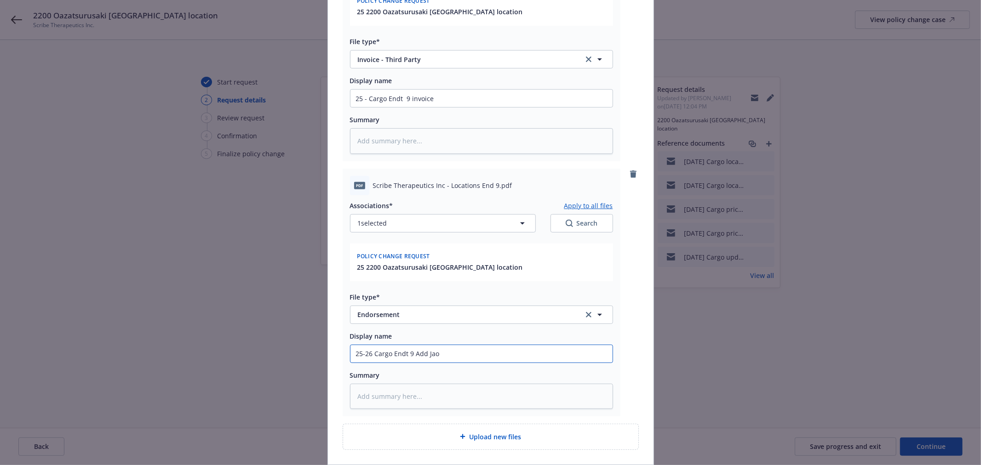
type textarea "x"
type input "25-26 Cargo Endt 9 Add Jaoa"
type textarea "x"
type input "25-26 Cargo Endt 9 Add Jaoan"
type textarea "x"
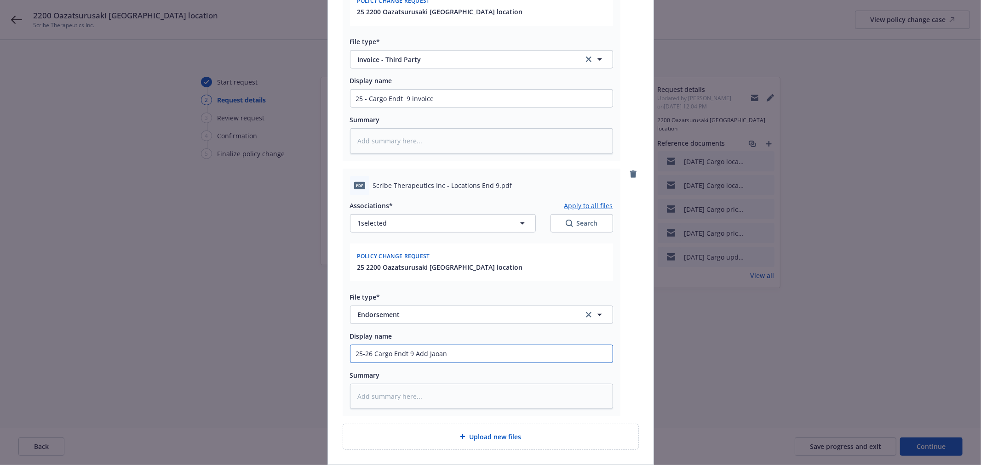
type input "25-26 Cargo Endt 9 Add Jaoan"
type textarea "x"
type input "25-26 Cargo Endt 9 Add Jaoan"
type textarea "x"
type input "25-26 Cargo Endt 9 Add Jaoa"
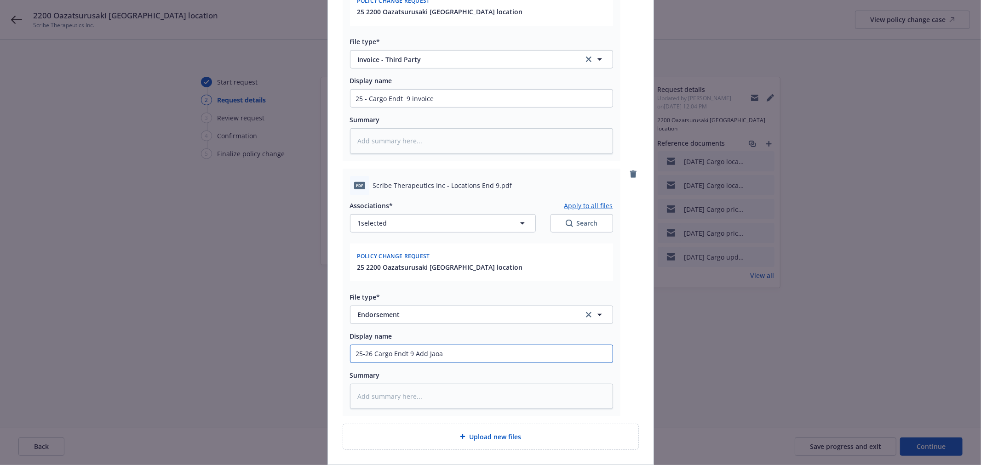
type textarea "x"
type input "25-26 Cargo Endt 9 Add Jao"
type textarea "x"
type input "25-26 Cargo Endt 9 Add Ja"
type textarea "x"
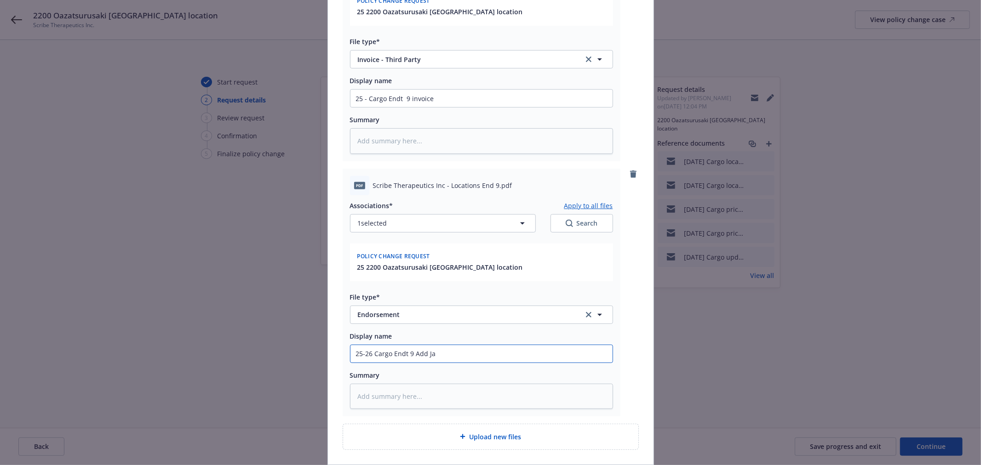
type input "25-26 Cargo Endt 9 Add Jap"
type textarea "x"
type input "25-26 Cargo Endt 9 Add Japa"
type textarea "x"
type input "25-26 Cargo Endt 9 Add [GEOGRAPHIC_DATA]"
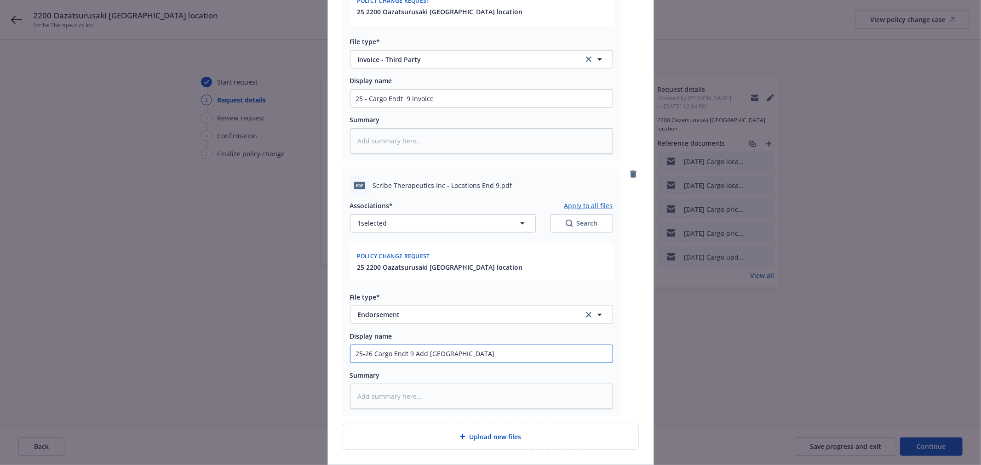
type textarea "x"
type input "25-26 Cargo Endt 9 Add [GEOGRAPHIC_DATA]"
type textarea "x"
type input "25-26 Cargo Endt 9 Add [GEOGRAPHIC_DATA] -"
type textarea "x"
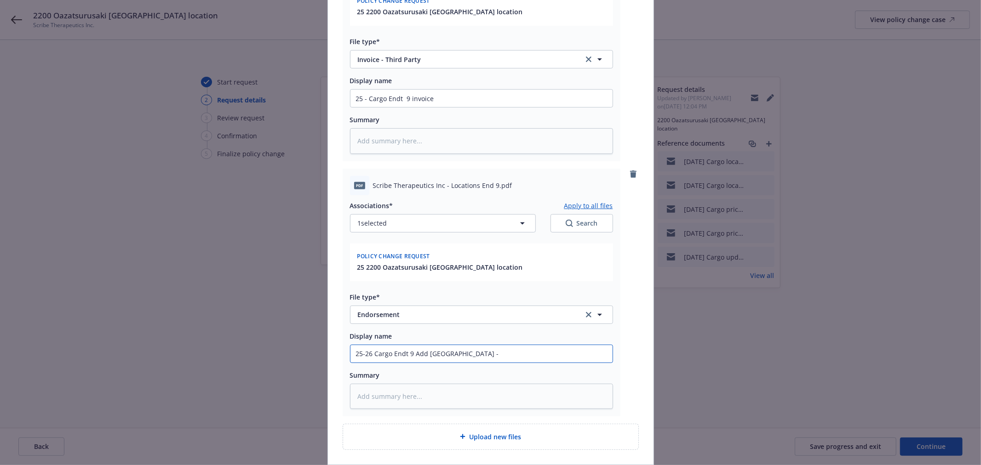
type input "25-26 Cargo Endt 9 Add [GEOGRAPHIC_DATA] -"
type textarea "x"
type input "25-26 Cargo Endt 9 Add [GEOGRAPHIC_DATA] - F"
type textarea "x"
type input "25-26 Cargo Endt 9 Add [GEOGRAPHIC_DATA] - Fa"
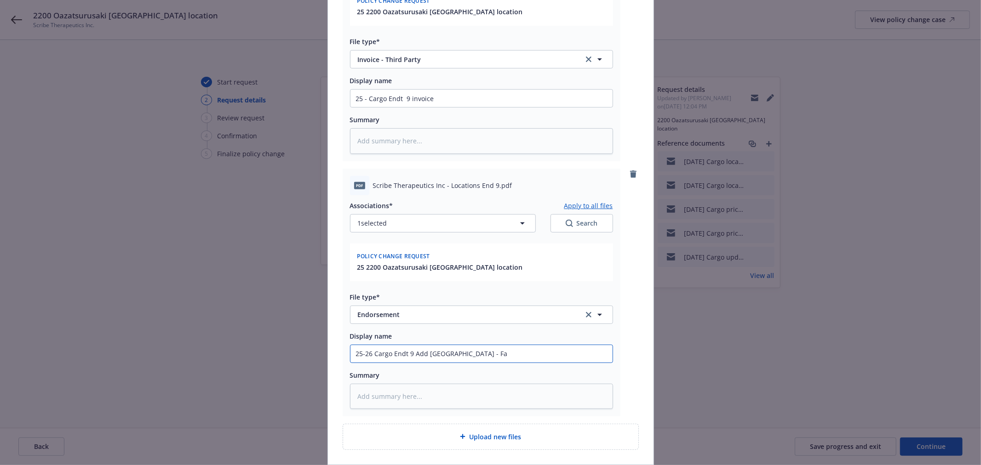
type textarea "x"
type input "25-26 Cargo Endt 9 Add [GEOGRAPHIC_DATA] - Fal"
type textarea "x"
type input "25-26 Cargo Endt 9 Add [GEOGRAPHIC_DATA] - Falve"
type textarea "x"
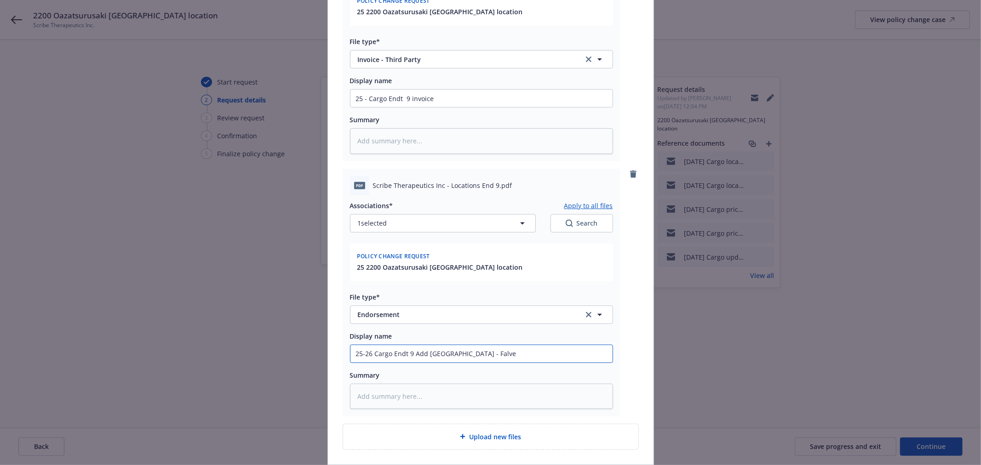
type input "25-26 Cargo Endt 9 Add [GEOGRAPHIC_DATA] - [PERSON_NAME]"
type textarea "x"
type input "25-26 Cargo Endt 9 Add [GEOGRAPHIC_DATA] - [PERSON_NAME]"
type textarea "x"
type input "25-26 Cargo Endt 9 Add [GEOGRAPHIC_DATA] - [PERSON_NAME]"
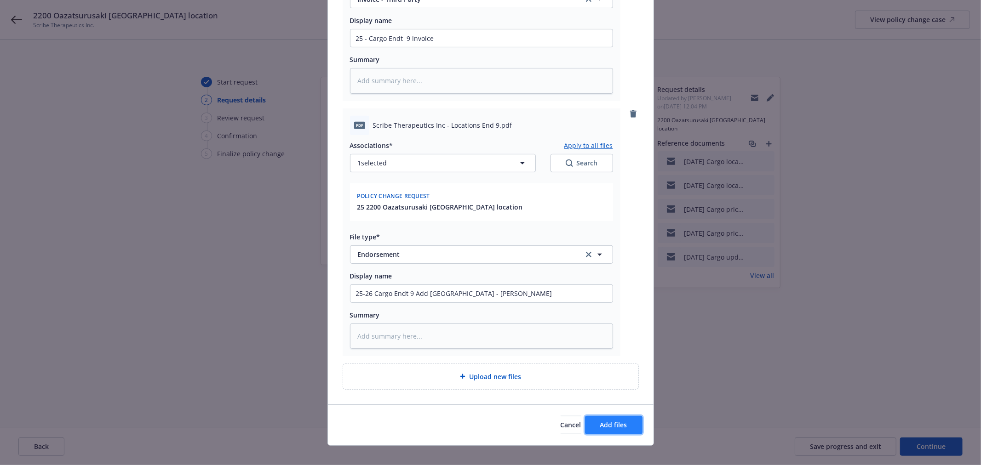
drag, startPoint x: 620, startPoint y: 419, endPoint x: 596, endPoint y: 409, distance: 26.2
click at [620, 421] on span "Add files" at bounding box center [613, 425] width 27 height 9
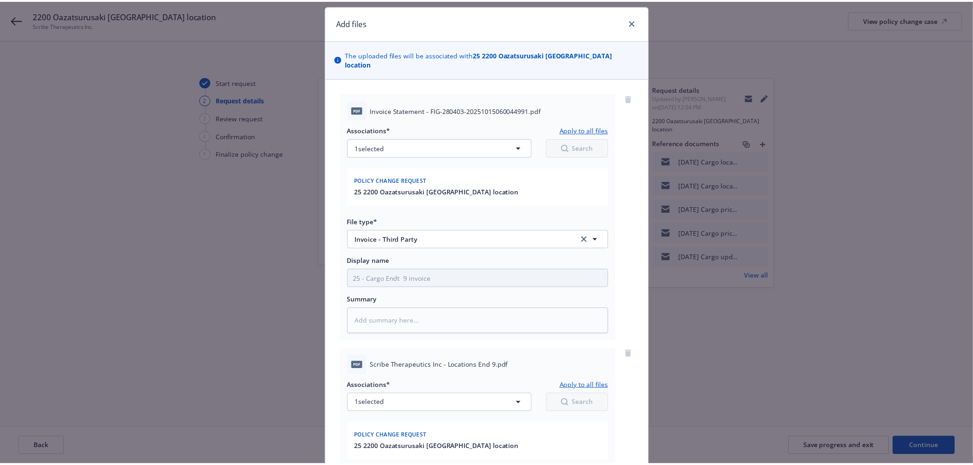
scroll to position [0, 0]
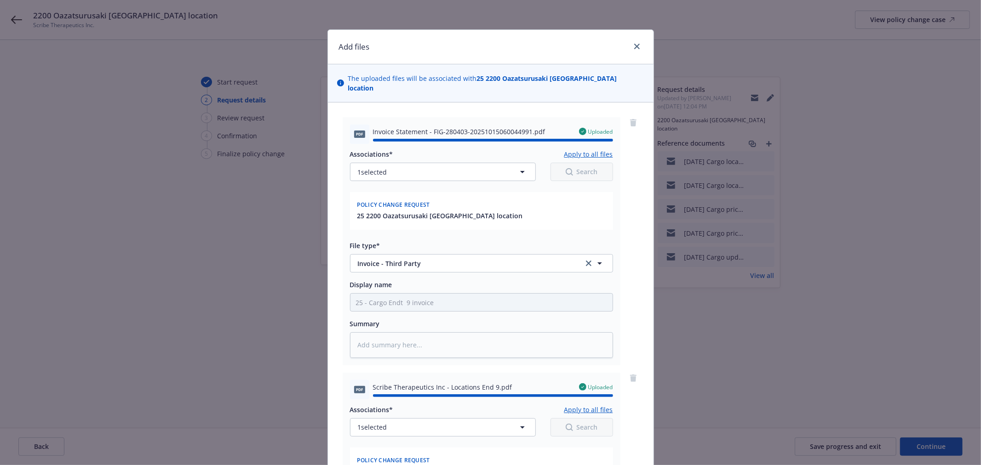
type textarea "x"
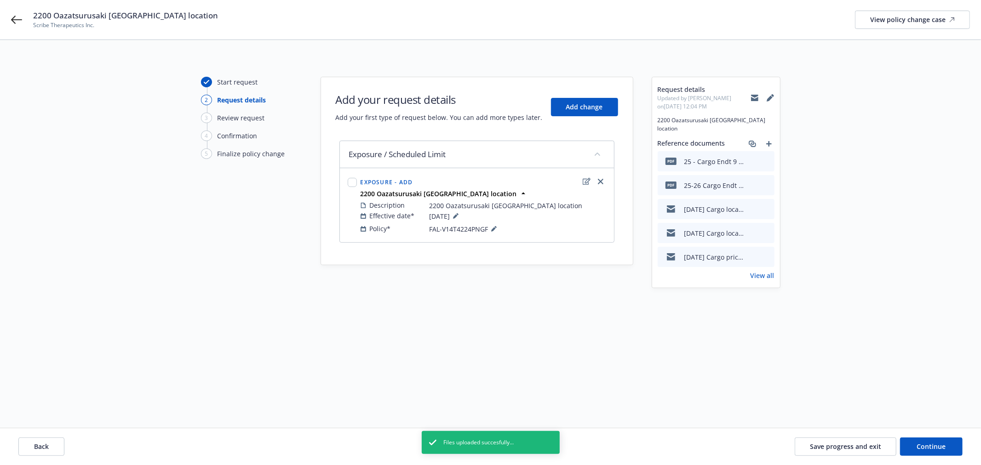
click at [934, 457] on div "Back Save progress and exit Continue" at bounding box center [490, 447] width 981 height 37
click at [934, 454] on button "Continue" at bounding box center [931, 447] width 63 height 18
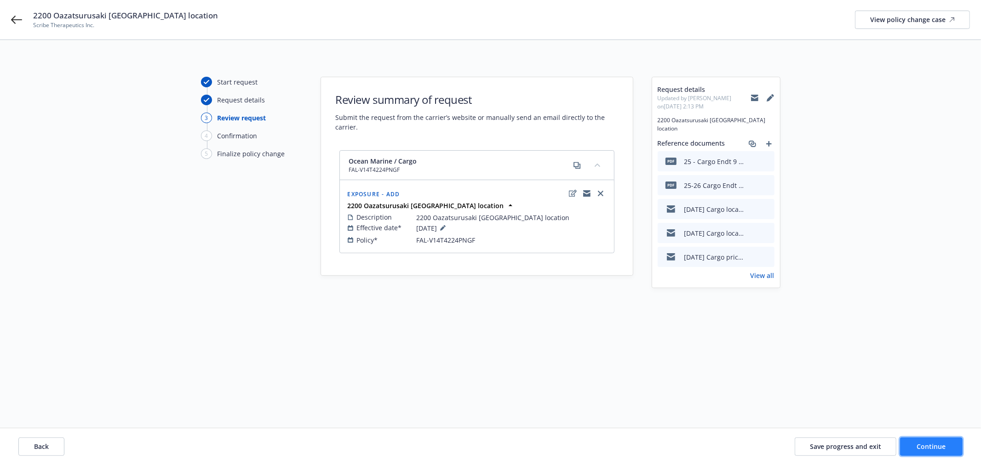
click at [930, 449] on span "Continue" at bounding box center [931, 446] width 29 height 9
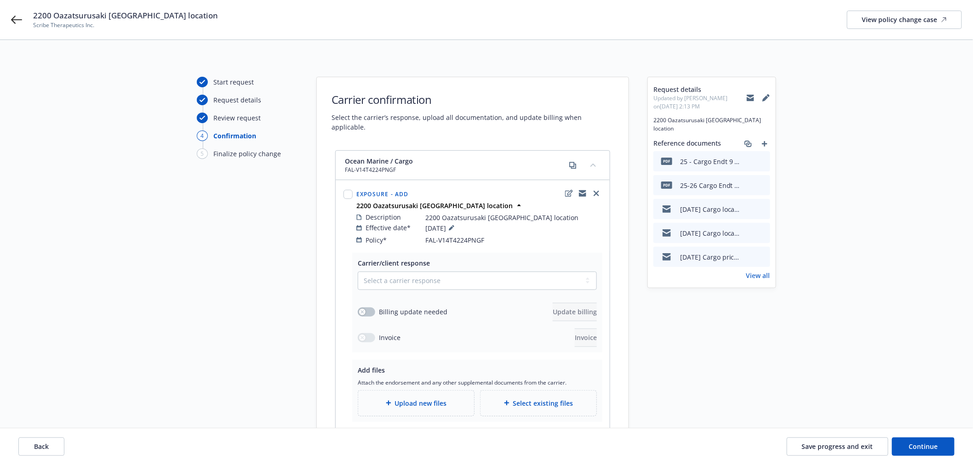
click at [495, 282] on div "Select a carrier response Accepted Accepted with revision No endorsement needed…" at bounding box center [477, 309] width 239 height 75
click at [495, 281] on select "Select a carrier response Accepted Accepted with revision No endorsement needed…" at bounding box center [477, 281] width 239 height 18
select select "ACCEPTED"
click at [358, 272] on select "Select a carrier response Accepted Accepted with revision No endorsement needed…" at bounding box center [477, 281] width 239 height 18
click at [353, 304] on div "Carrier/client response Select a carrier response Accepted Accepted with revisi…" at bounding box center [477, 303] width 250 height 100
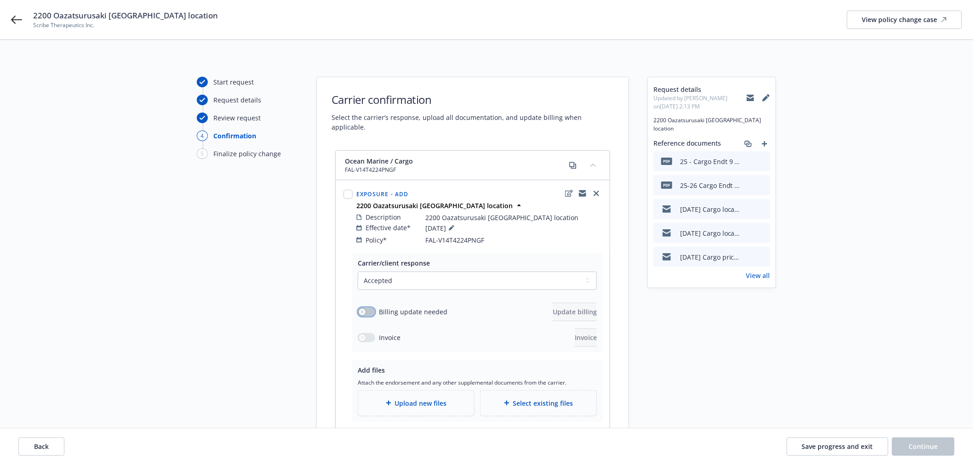
click at [362, 310] on icon "button" at bounding box center [363, 312] width 4 height 4
click at [268, 279] on div "Start request Request details Review request 4 Confirmation 5 Finalize policy c…" at bounding box center [247, 277] width 101 height 401
click at [591, 303] on button "Update billing" at bounding box center [575, 312] width 44 height 18
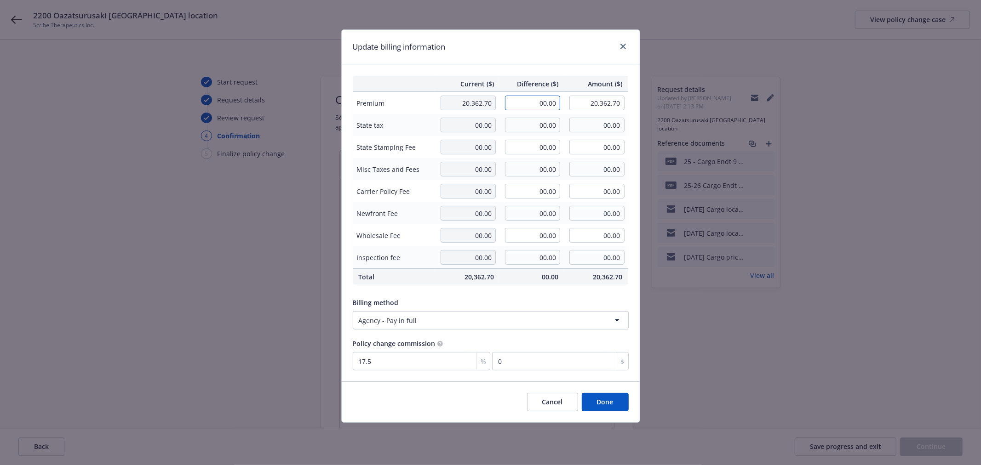
click at [524, 104] on input "00.00" at bounding box center [532, 103] width 55 height 15
type input "80.00"
type input "20,442.70"
click at [553, 47] on div "Update billing information" at bounding box center [491, 47] width 298 height 34
click at [626, 400] on button "Done" at bounding box center [605, 402] width 47 height 18
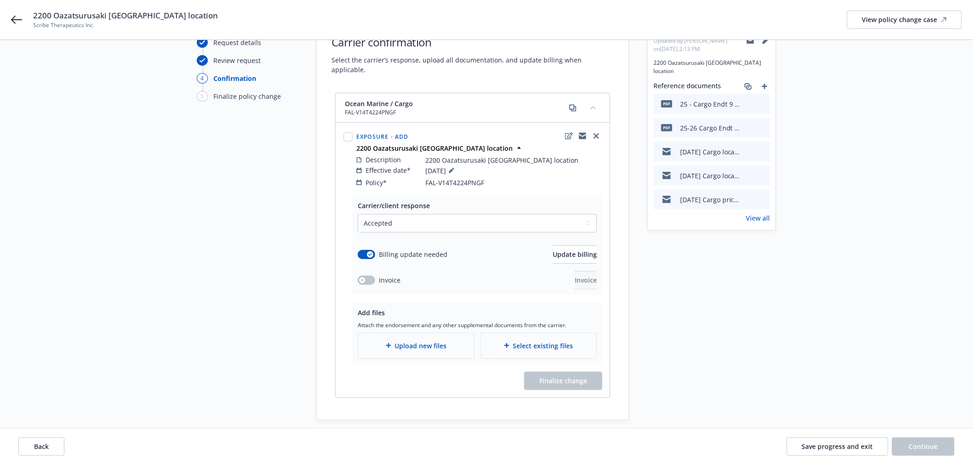
scroll to position [100, 0]
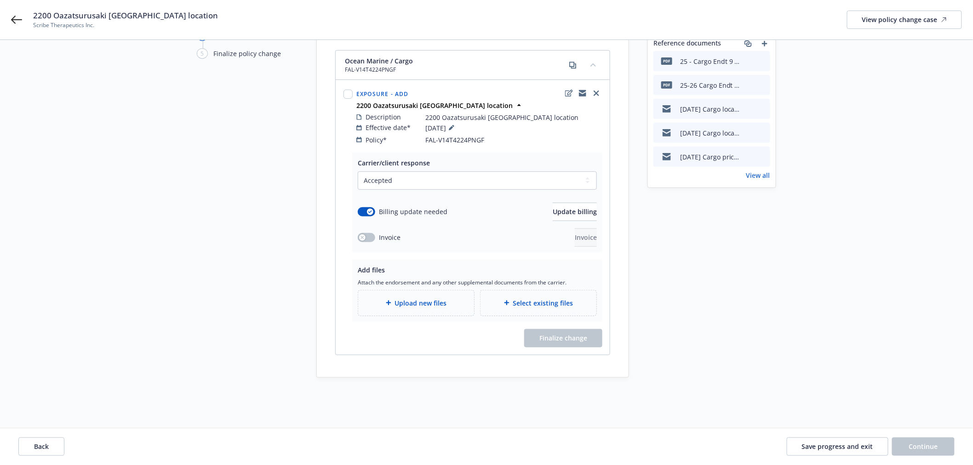
click at [537, 298] on span "Select existing files" at bounding box center [543, 303] width 60 height 10
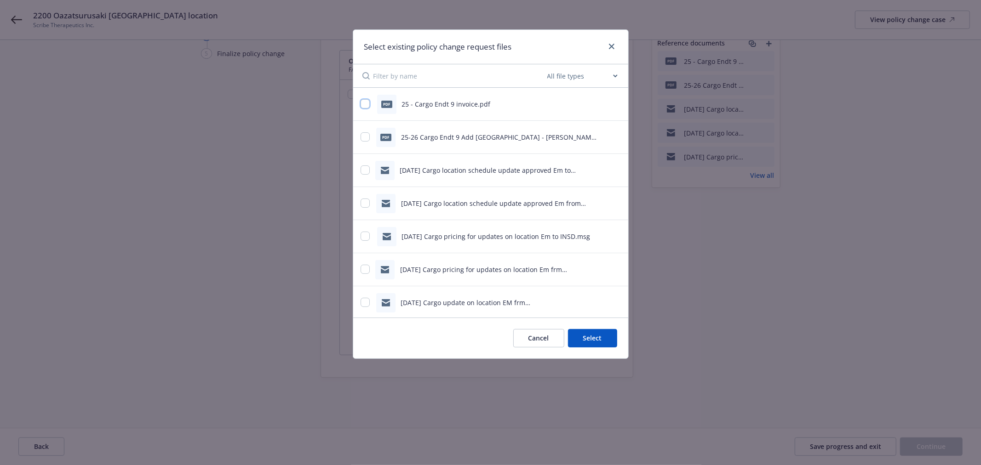
click at [362, 104] on input "checkbox" at bounding box center [365, 103] width 9 height 9
click at [580, 338] on button "Select 1 file" at bounding box center [584, 338] width 66 height 18
